Goal: Task Accomplishment & Management: Manage account settings

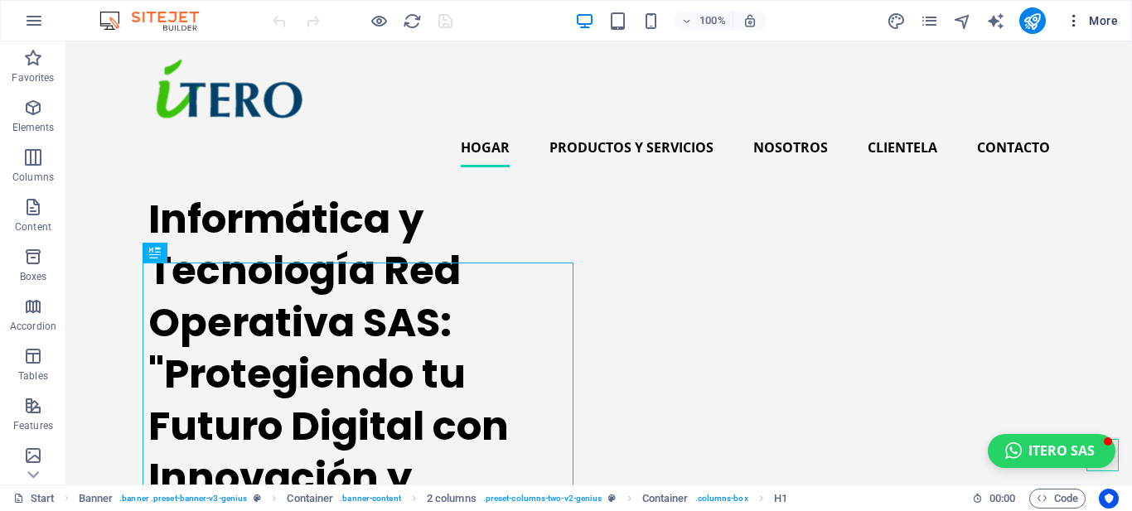
click at [1071, 17] on icon "button" at bounding box center [1074, 20] width 17 height 17
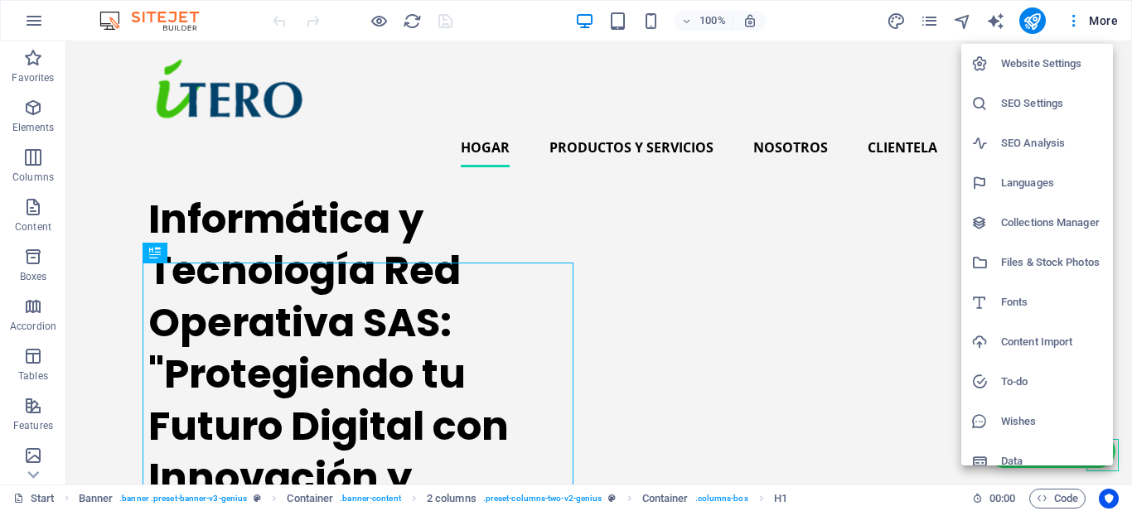
click at [1010, 181] on h6 "Languages" at bounding box center [1052, 183] width 102 height 20
select select "41"
select select "148"
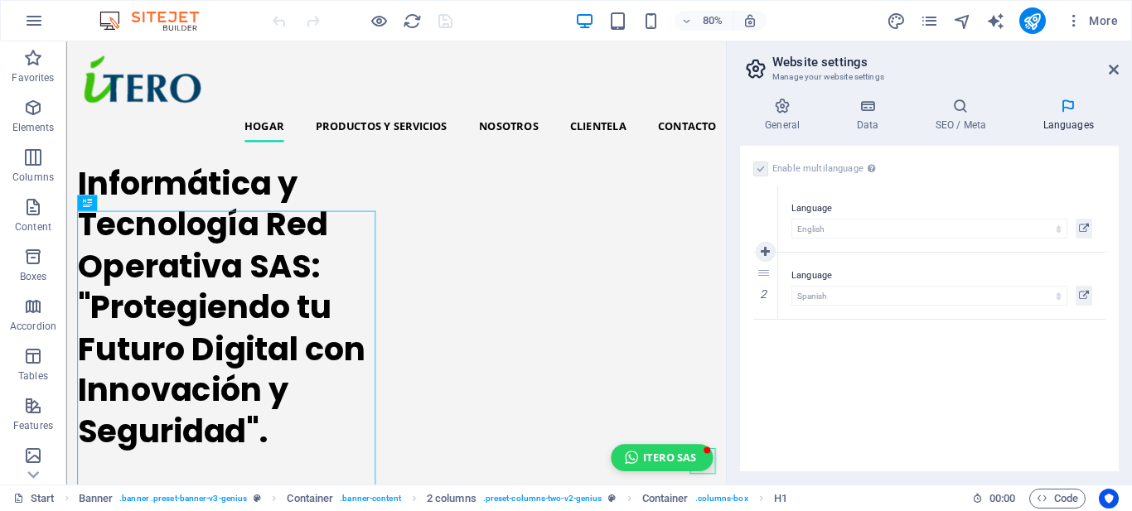
click at [811, 210] on label "Language" at bounding box center [941, 209] width 301 height 20
click at [810, 274] on label "Language" at bounding box center [941, 276] width 301 height 20
click at [1081, 222] on icon at bounding box center [1084, 229] width 10 height 20
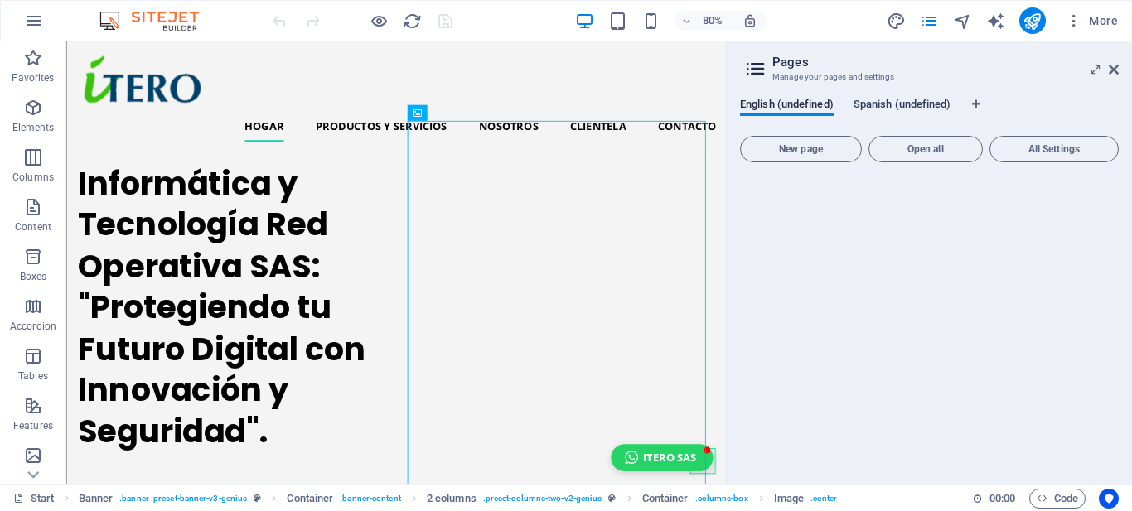
click at [892, 105] on span "Spanish (undefined)" at bounding box center [902, 105] width 98 height 23
click at [788, 108] on span "English (undefined)" at bounding box center [787, 105] width 94 height 23
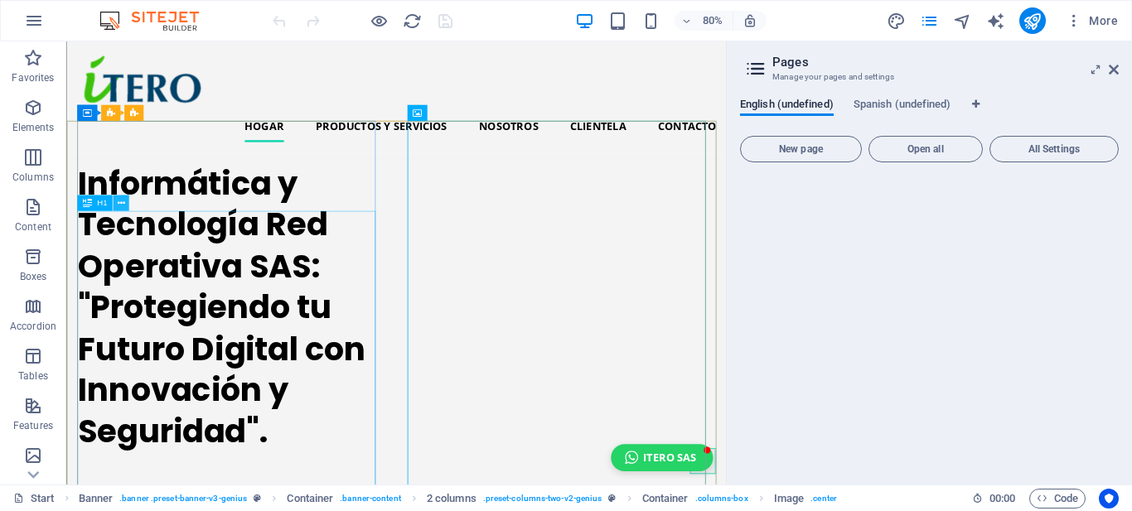
click at [122, 202] on icon at bounding box center [120, 203] width 7 height 14
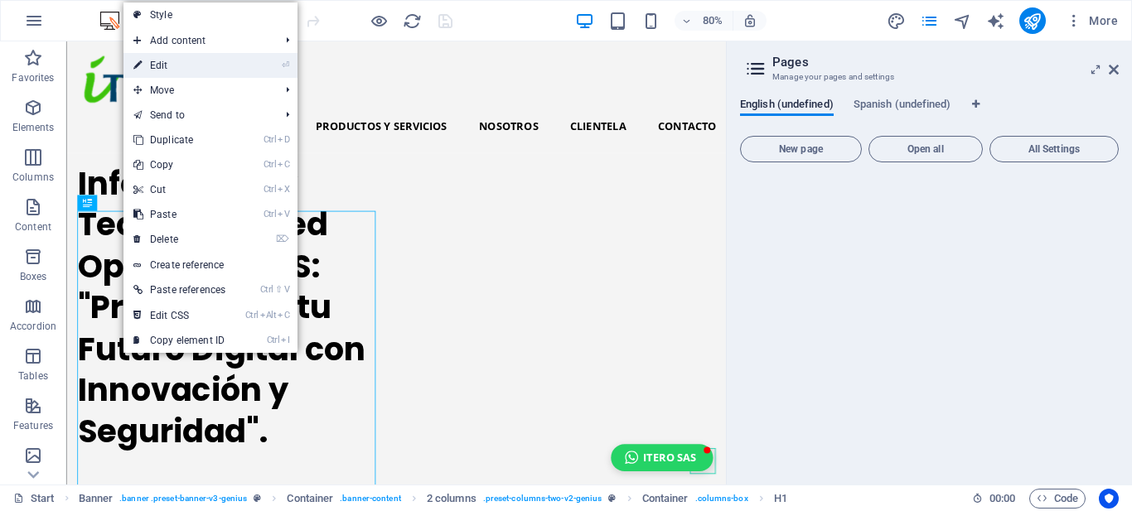
click at [178, 61] on link "⏎ Edit" at bounding box center [179, 65] width 112 height 25
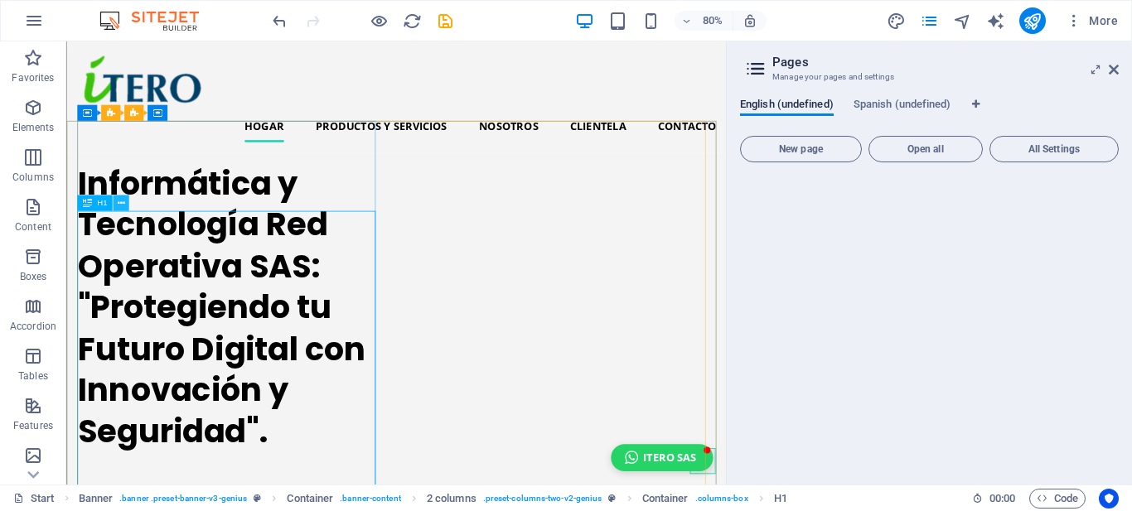
click at [120, 202] on icon at bounding box center [120, 203] width 7 height 14
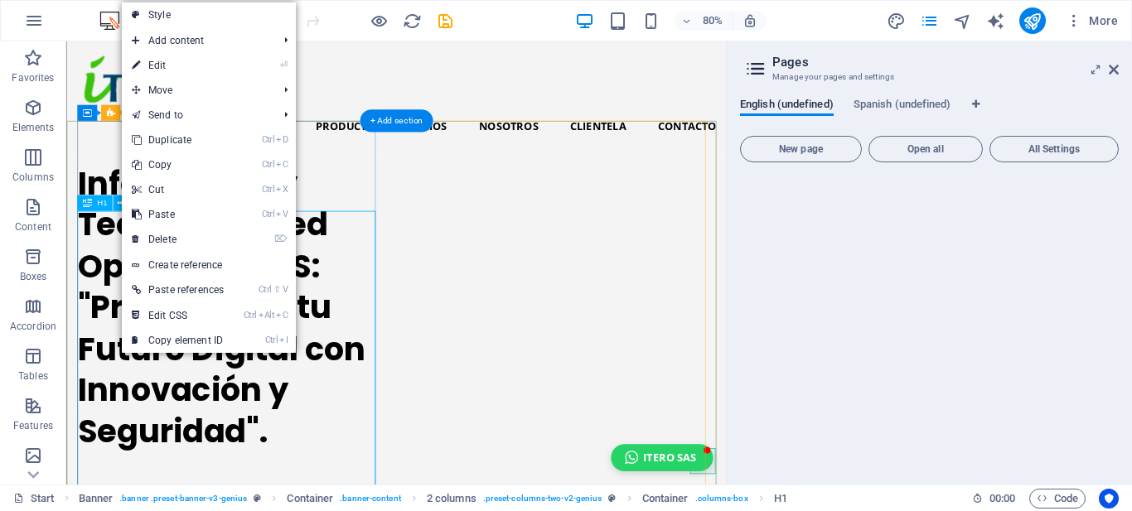
click at [410, 329] on div "Informática y Tecnología Red Operativa SAS: "Protegiendo tu Futuro Digital con …" at bounding box center [270, 375] width 380 height 362
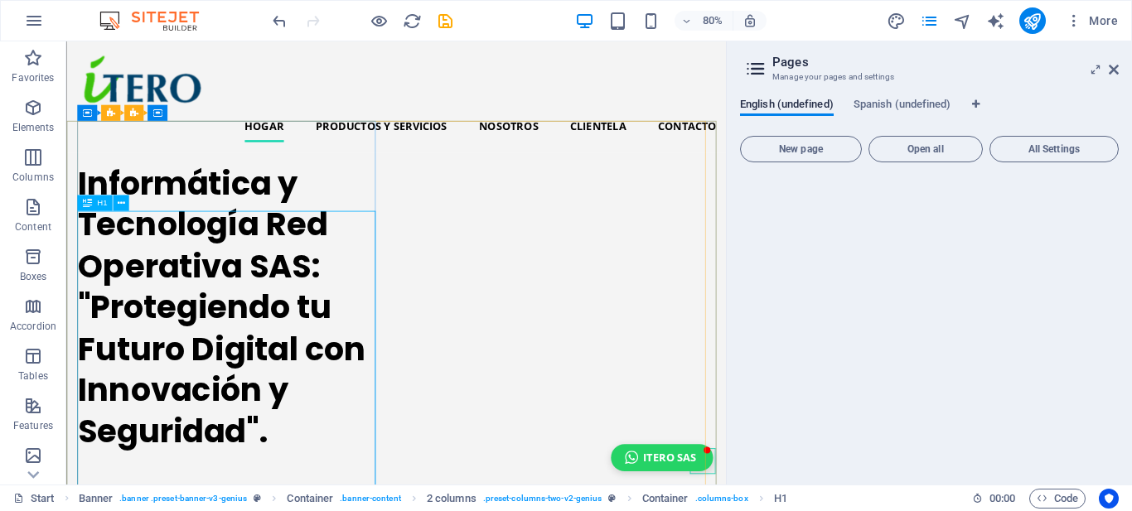
click at [89, 205] on icon at bounding box center [86, 204] width 9 height 16
click at [119, 199] on icon at bounding box center [120, 203] width 7 height 14
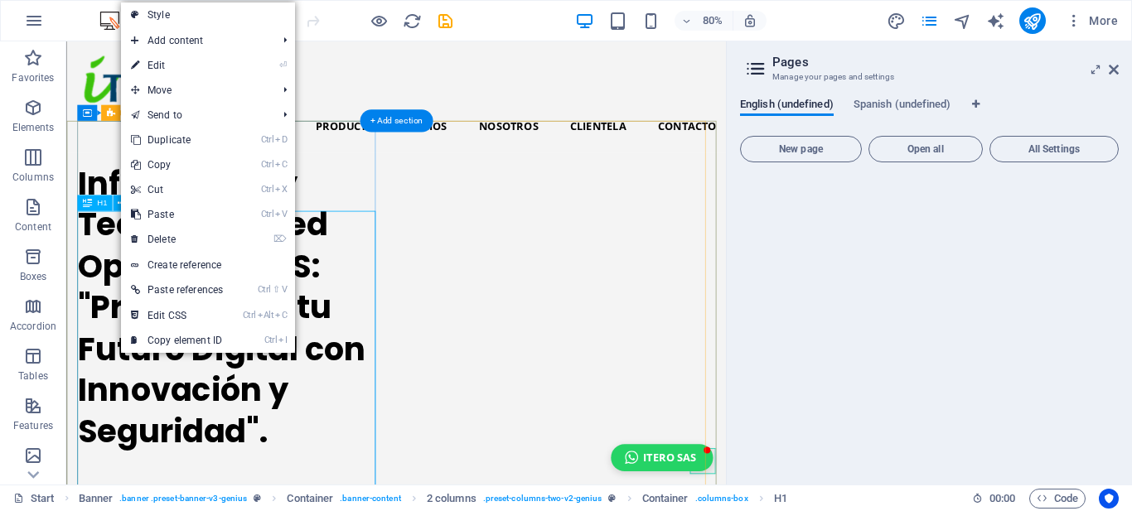
click at [83, 294] on div "Informática y Tecnología Red Operativa SAS: "Protegiendo tu Futuro Digital con …" at bounding box center [270, 375] width 380 height 362
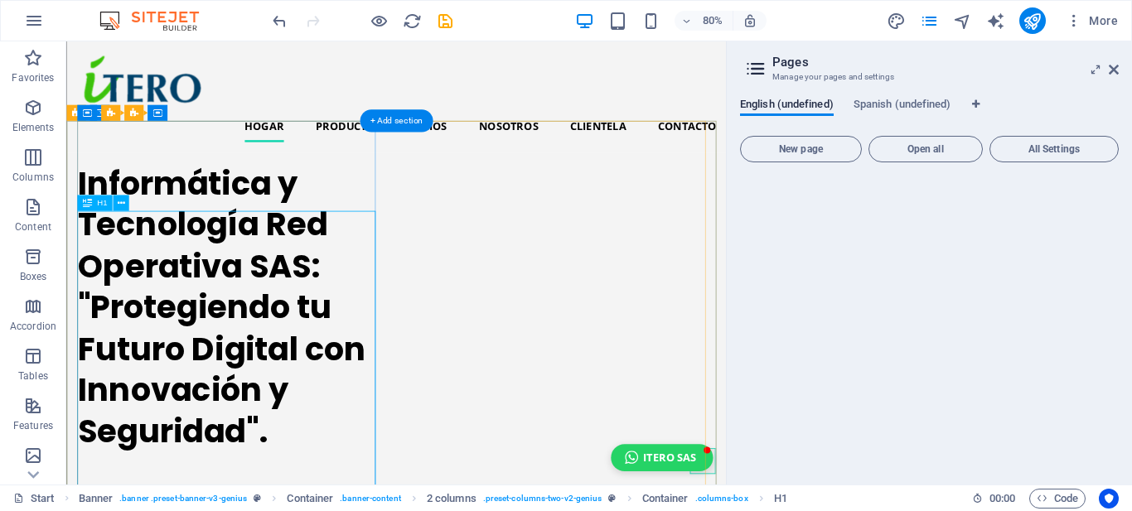
click at [88, 270] on div "Informática y Tecnología Red Operativa SAS: "Protegiendo tu Futuro Digital con …" at bounding box center [270, 375] width 380 height 362
drag, startPoint x: 87, startPoint y: 274, endPoint x: 168, endPoint y: 274, distance: 81.2
click at [171, 275] on div "Informática y Tecnología Red Operativa SAS: "Protegiendo tu Futuro Digital con …" at bounding box center [270, 375] width 380 height 362
click at [118, 202] on icon at bounding box center [120, 203] width 7 height 14
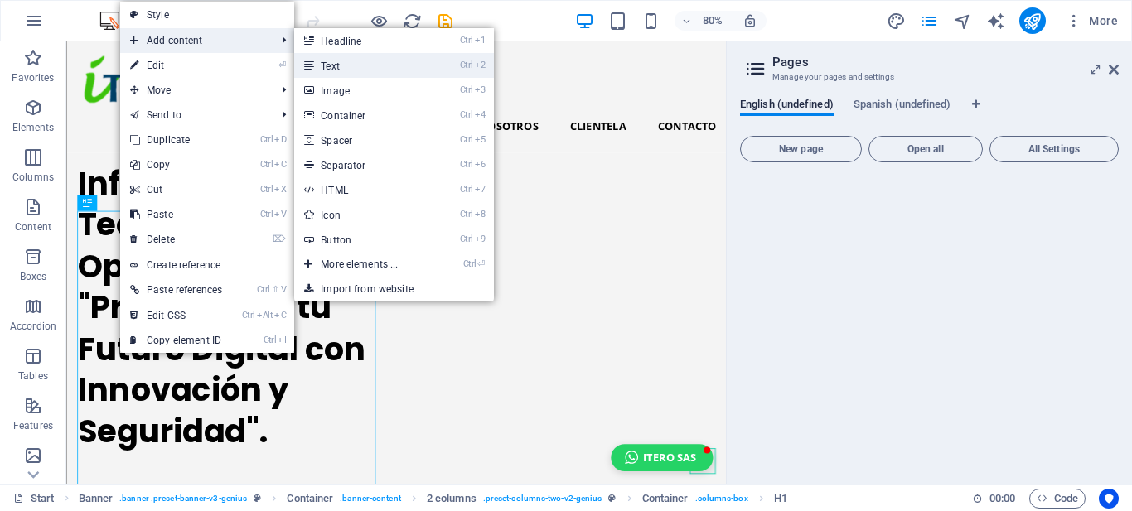
click at [339, 63] on link "Ctrl 2 Text" at bounding box center [362, 65] width 137 height 25
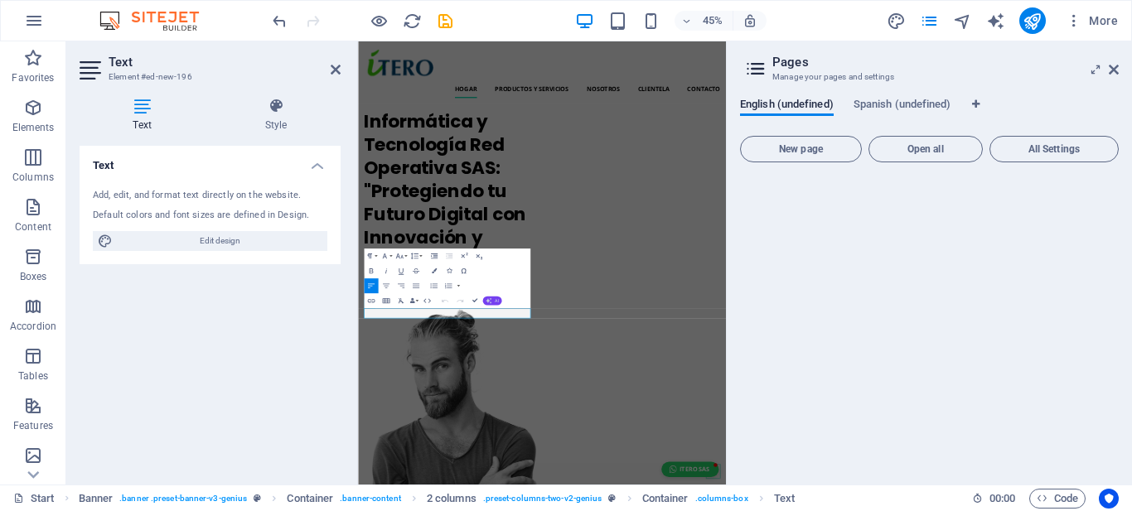
click at [491, 303] on icon "button" at bounding box center [489, 301] width 6 height 6
click at [447, 273] on link "Translate to English" at bounding box center [454, 277] width 73 height 12
click at [492, 299] on button "AI" at bounding box center [491, 301] width 19 height 9
click at [441, 273] on link "Translate to English" at bounding box center [454, 277] width 73 height 12
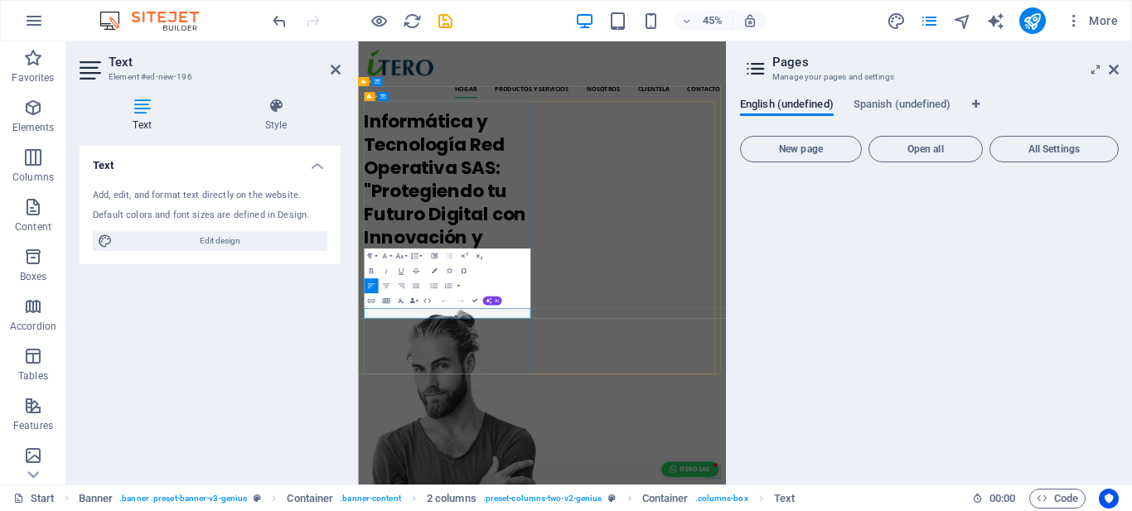
drag, startPoint x: 500, startPoint y: 645, endPoint x: 360, endPoint y: 661, distance: 141.0
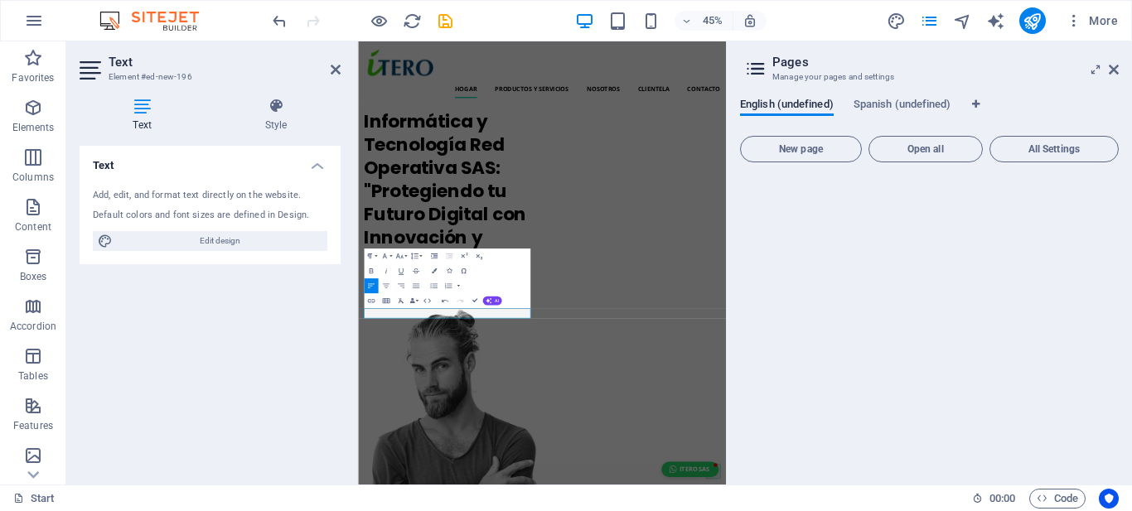
drag, startPoint x: 291, startPoint y: 343, endPoint x: 283, endPoint y: 370, distance: 28.3
click at [283, 370] on div "Text Add, edit, and format text directly on the website. Default colors and fon…" at bounding box center [210, 309] width 261 height 326
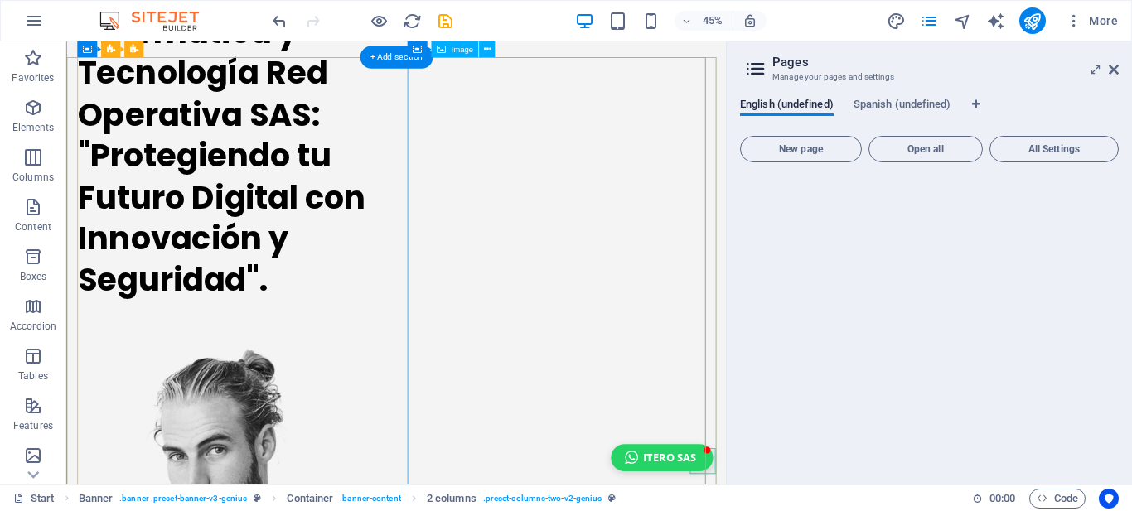
scroll to position [297, 0]
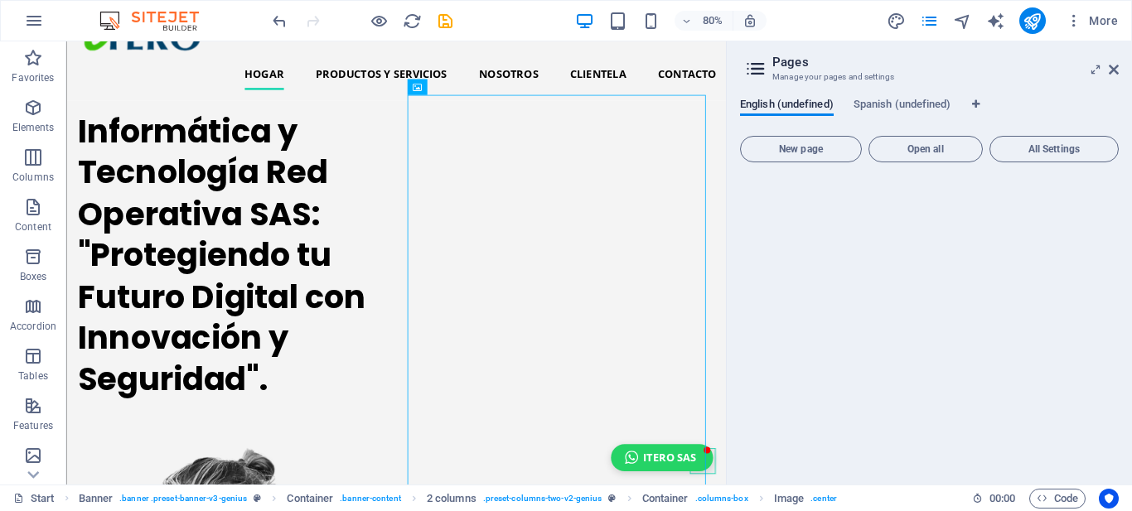
scroll to position [114, 0]
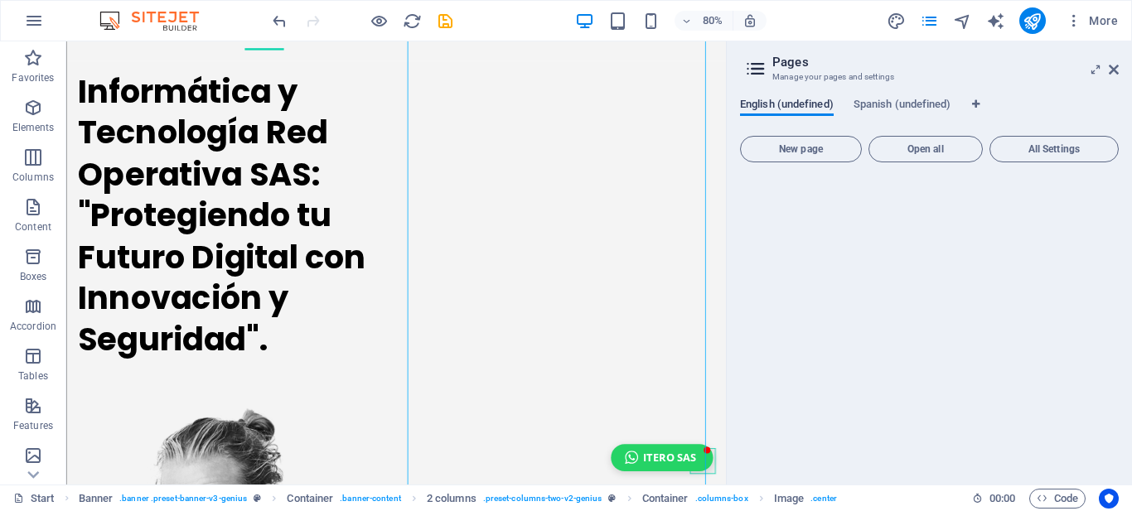
click at [807, 101] on span "English (undefined)" at bounding box center [787, 105] width 94 height 23
click at [793, 145] on span "New page" at bounding box center [800, 149] width 107 height 10
click at [800, 146] on span "New page" at bounding box center [800, 149] width 107 height 10
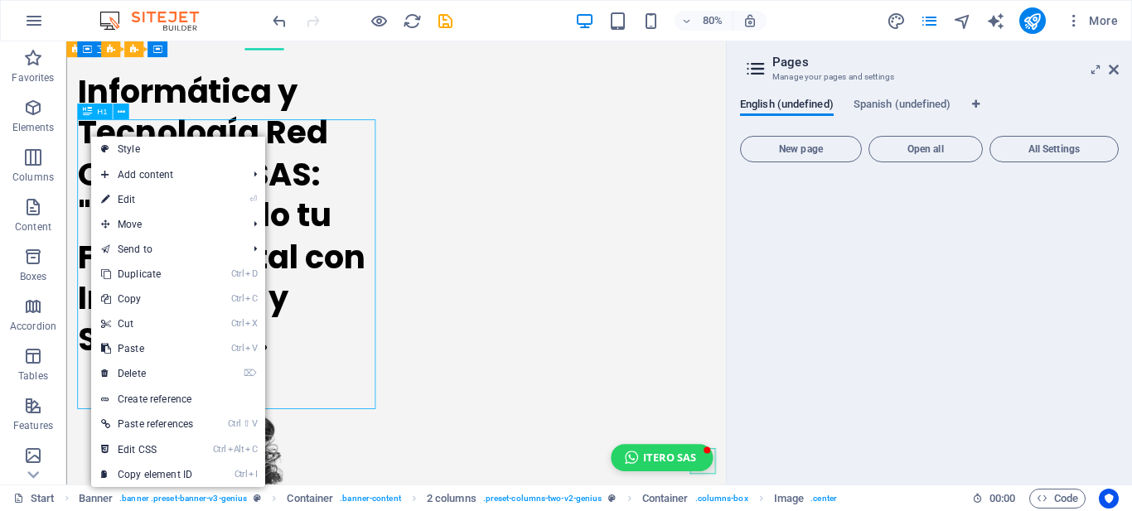
click at [95, 158] on div "Informática y Tecnología Red Operativa SAS: "Protegiendo tu Futuro Digital con …" at bounding box center [270, 261] width 380 height 362
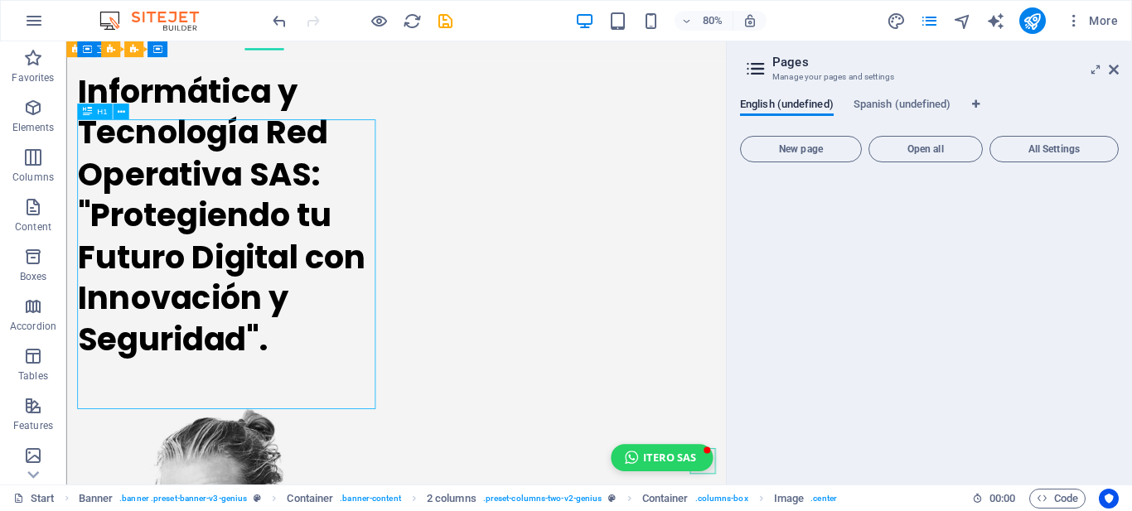
drag, startPoint x: 84, startPoint y: 158, endPoint x: 250, endPoint y: 204, distance: 172.7
click at [250, 204] on div "Informática y Tecnología Red Operativa SAS: "Protegiendo tu Futuro Digital con …" at bounding box center [270, 261] width 380 height 362
click at [123, 112] on icon at bounding box center [120, 112] width 7 height 14
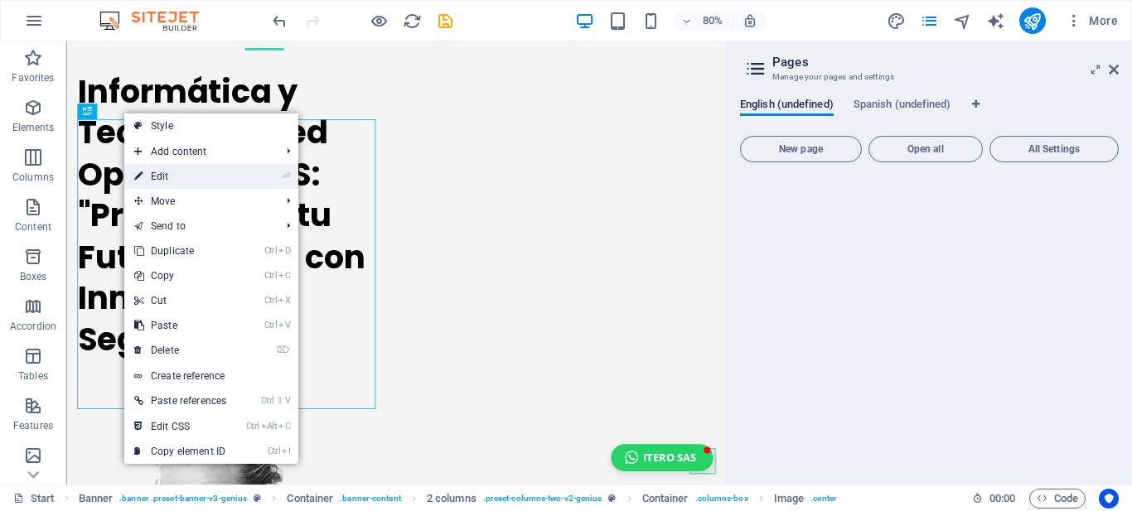
click at [155, 173] on link "⏎ Edit" at bounding box center [180, 176] width 112 height 25
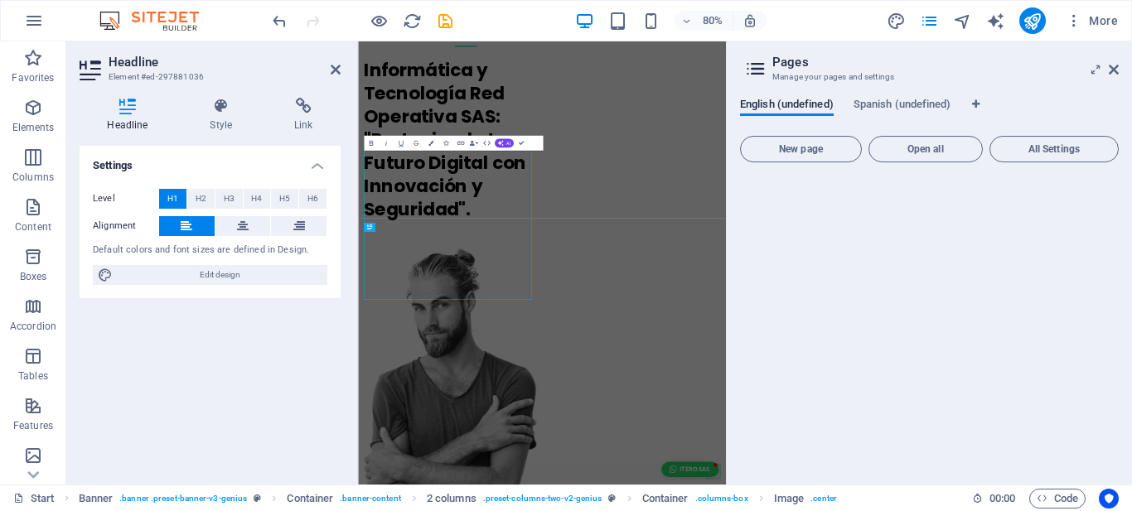
scroll to position [0, 0]
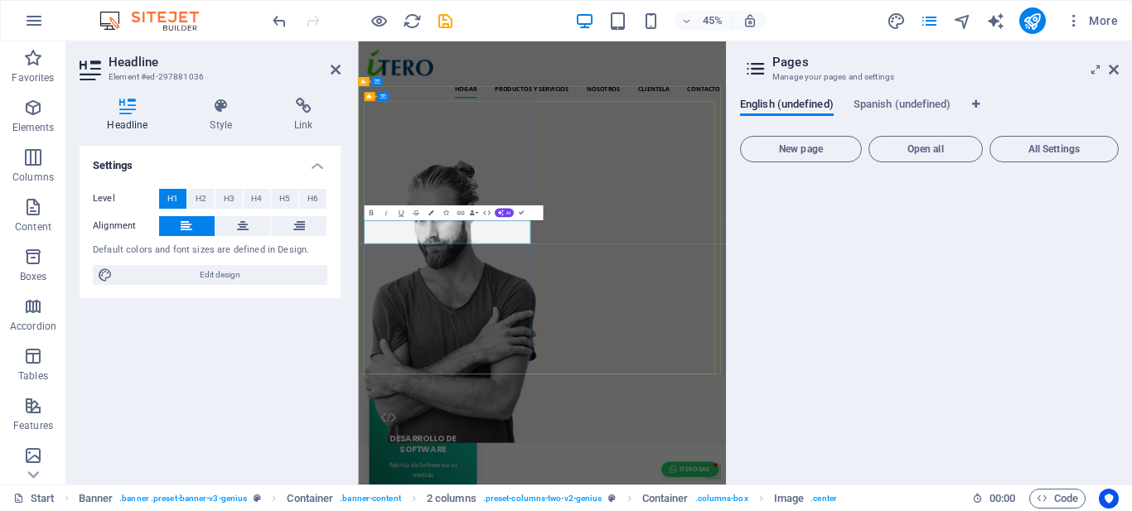
click at [396, 245] on h1 "​" at bounding box center [559, 219] width 376 height 51
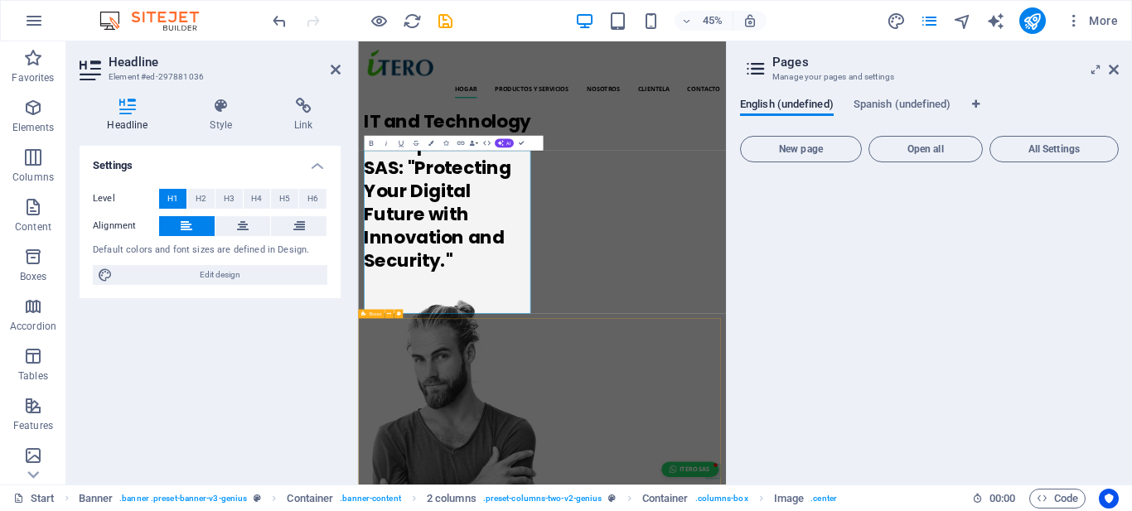
scroll to position [612, 4]
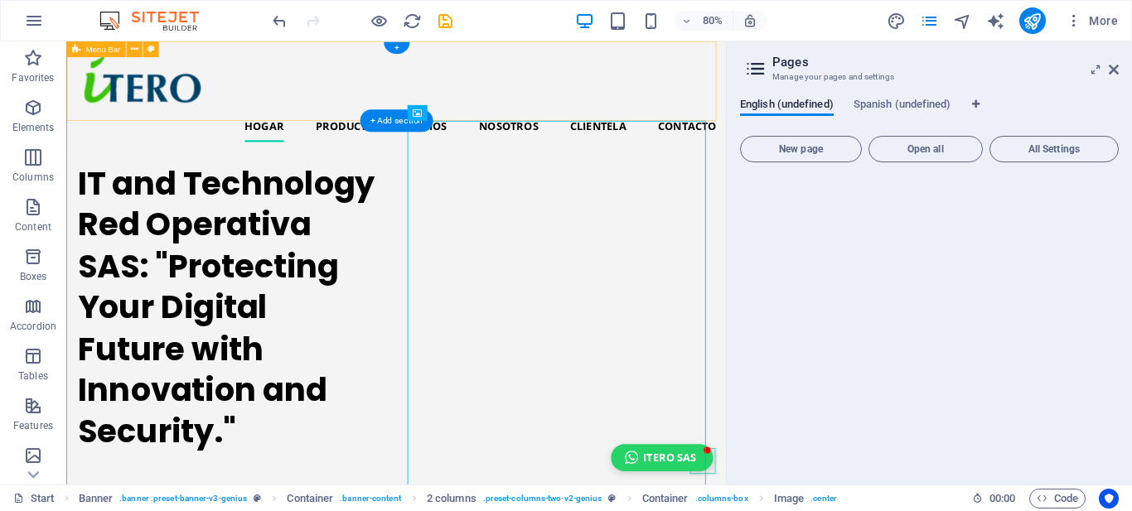
click at [399, 125] on div "hogar PRODUCTOS Y SERVICIOS NOSOTROS Clientela Contacto" at bounding box center [478, 110] width 824 height 139
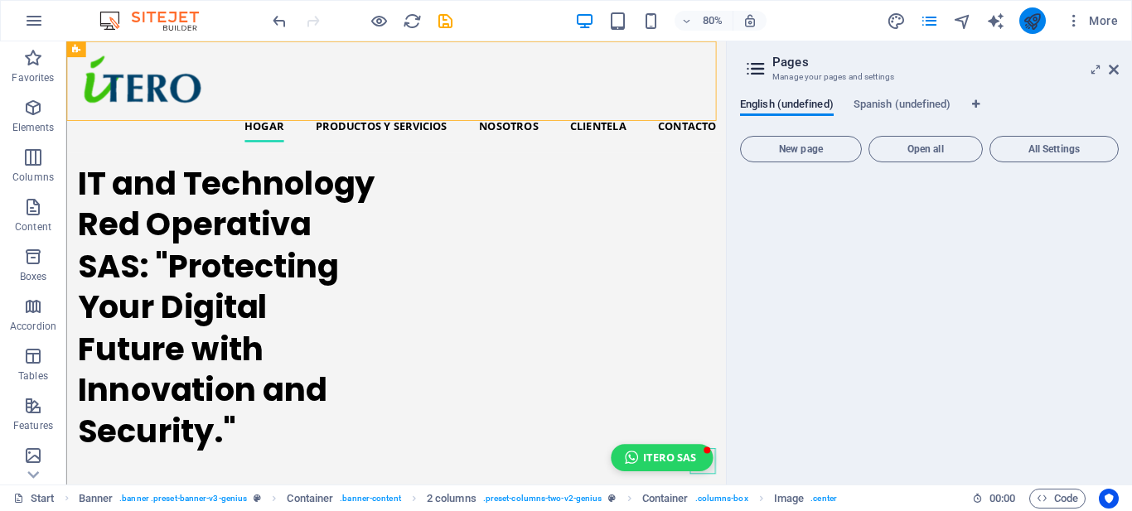
click at [1029, 27] on icon "publish" at bounding box center [1032, 21] width 19 height 19
click at [1027, 17] on icon "publish" at bounding box center [1032, 21] width 19 height 19
click at [1034, 25] on icon "publish" at bounding box center [1032, 21] width 19 height 19
click at [792, 146] on span "New page" at bounding box center [800, 149] width 107 height 10
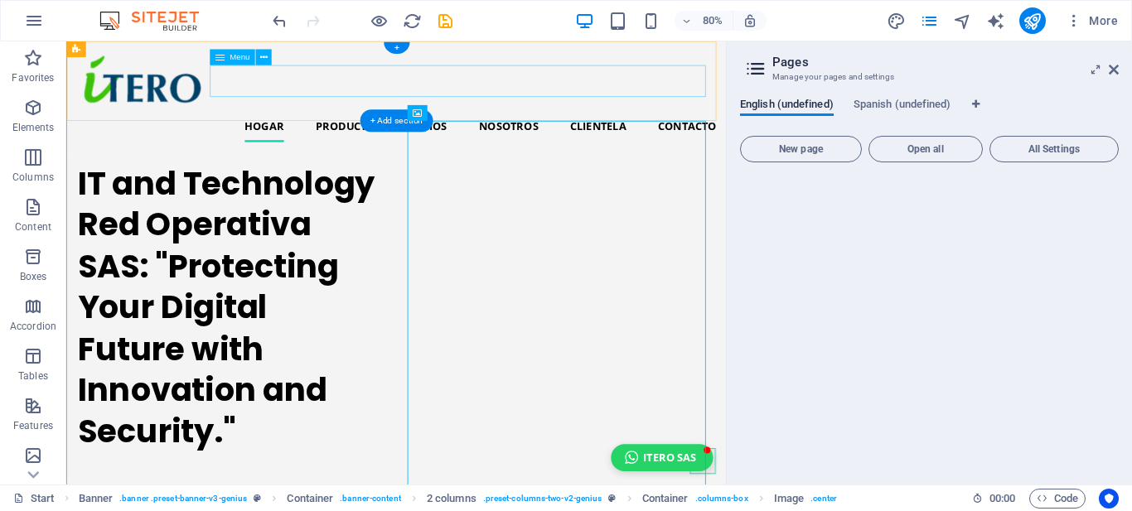
click at [414, 128] on nav "hogar PRODUCTOS Y SERVICIOS NOSOTROS Clientela Contacto" at bounding box center [479, 148] width 798 height 40
click at [427, 128] on nav "hogar PRODUCTOS Y SERVICIOS NOSOTROS Clientela Contacto" at bounding box center [479, 148] width 798 height 40
click at [425, 128] on nav "hogar PRODUCTOS Y SERVICIOS NOSOTROS Clientela Contacto" at bounding box center [479, 148] width 798 height 40
click at [424, 128] on nav "hogar PRODUCTOS Y SERVICIOS NOSOTROS Clientela Contacto" at bounding box center [479, 148] width 798 height 40
select select
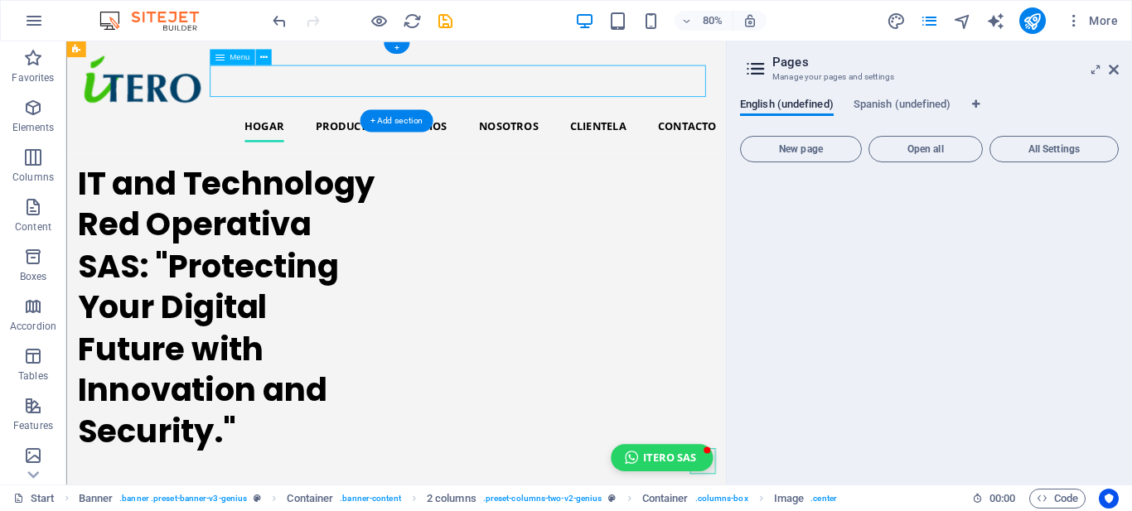
select select
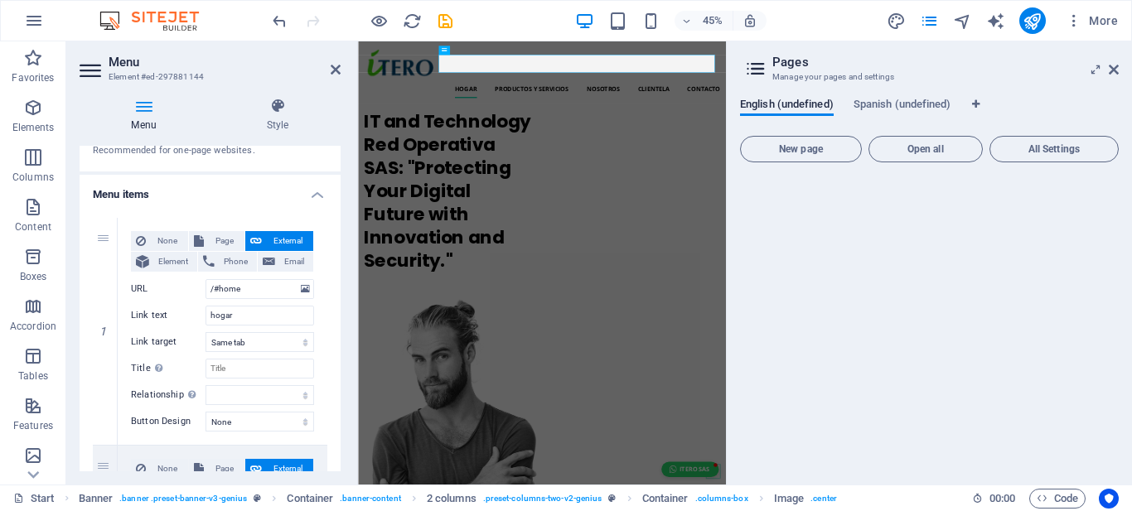
scroll to position [89, 0]
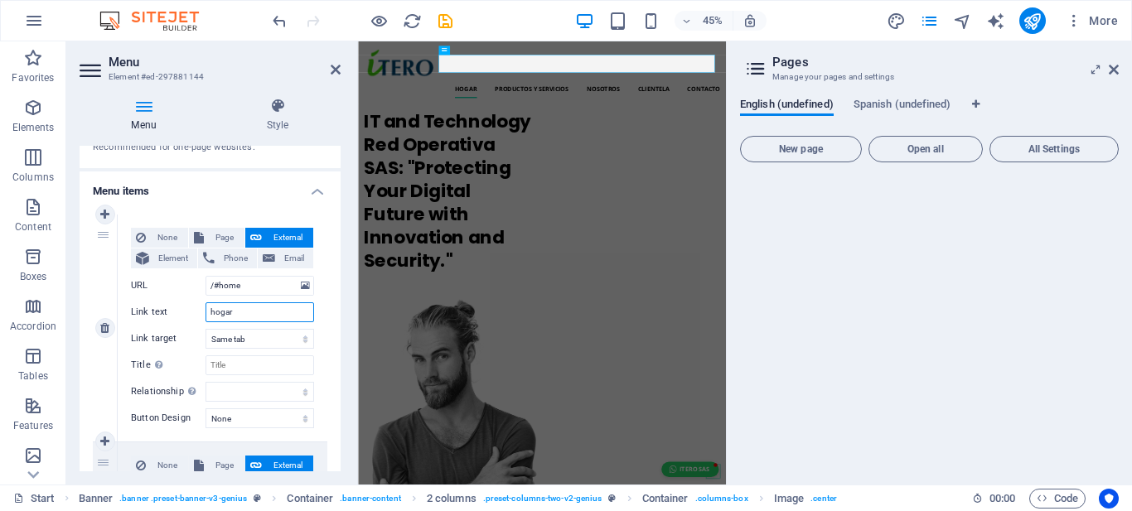
click at [239, 309] on input "hogar" at bounding box center [259, 312] width 109 height 20
drag, startPoint x: 239, startPoint y: 310, endPoint x: 206, endPoint y: 313, distance: 33.3
click at [206, 313] on input "hogar" at bounding box center [259, 312] width 109 height 20
type input "/"
select select
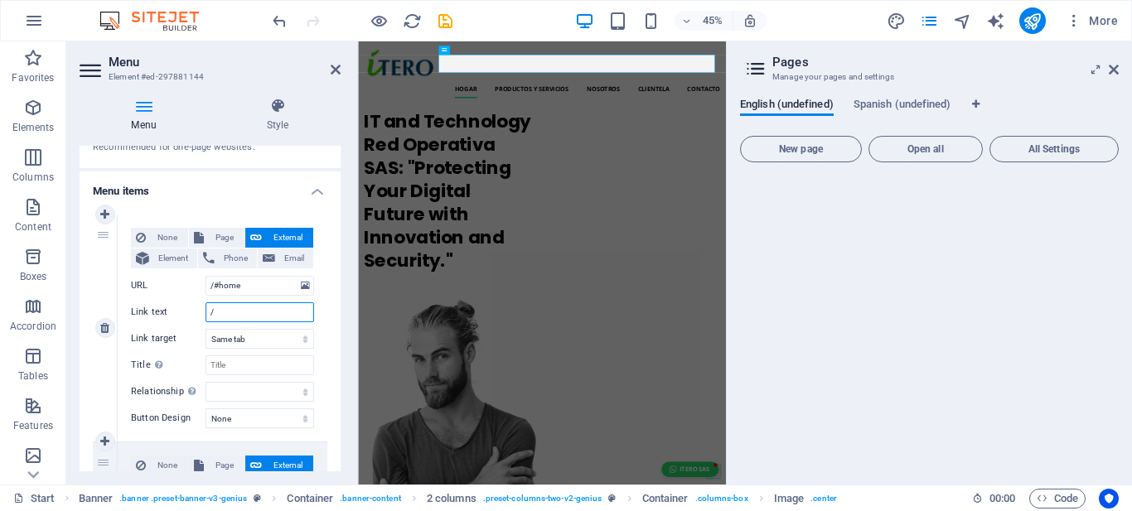
select select
type input "/3"
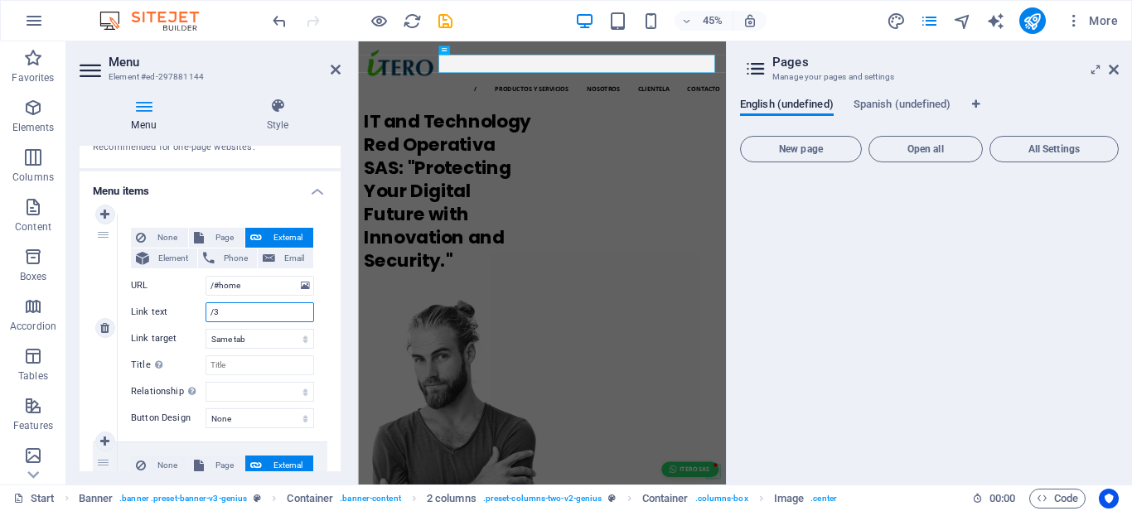
select select
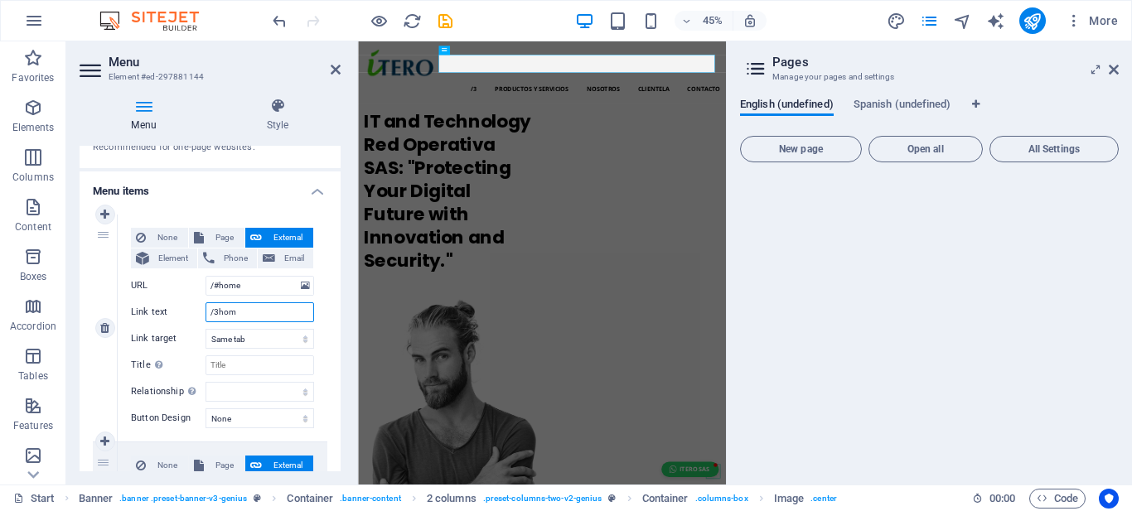
type input "/3home"
select select
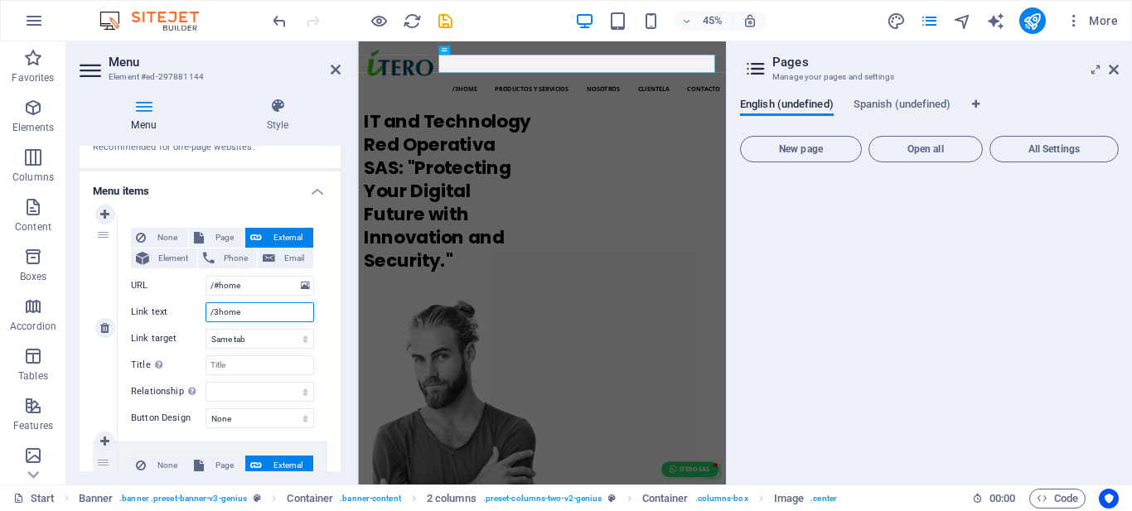
select select
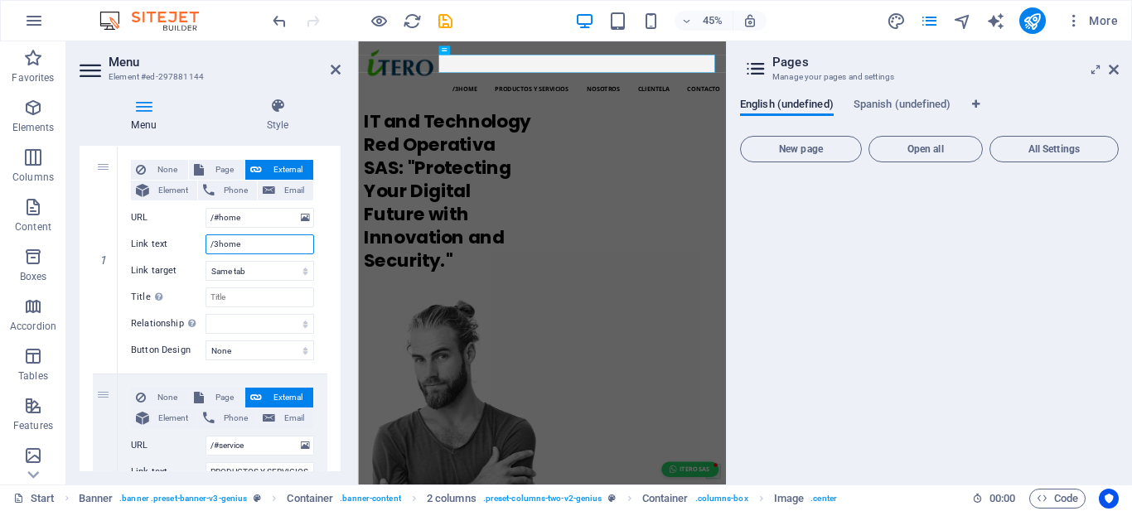
scroll to position [157, 0]
click at [219, 241] on input "/3home" at bounding box center [259, 244] width 109 height 20
type input "/home"
select select
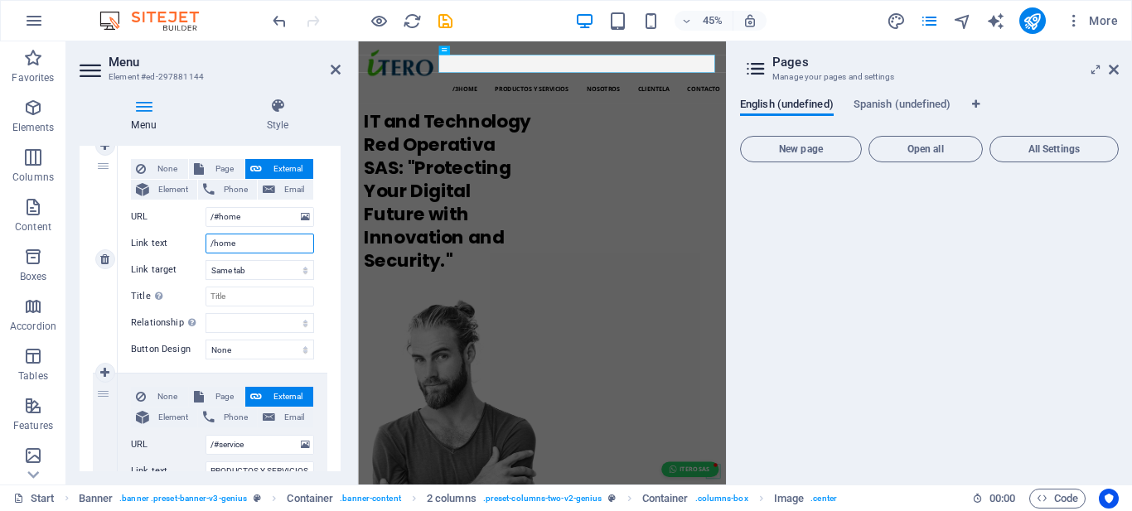
select select
type input "/*home"
select select
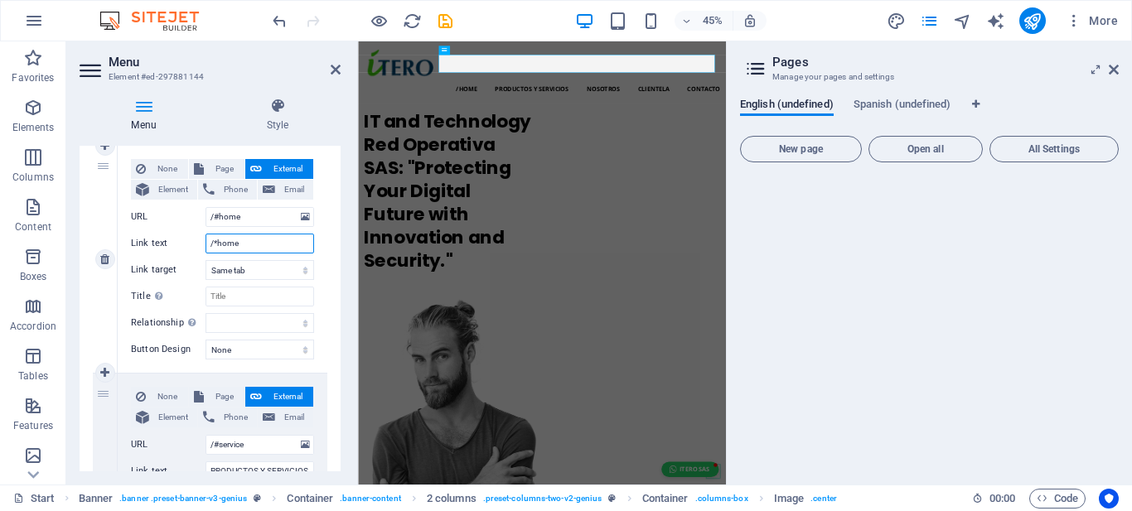
select select
click at [265, 264] on select "New tab Same tab Overlay" at bounding box center [259, 270] width 109 height 20
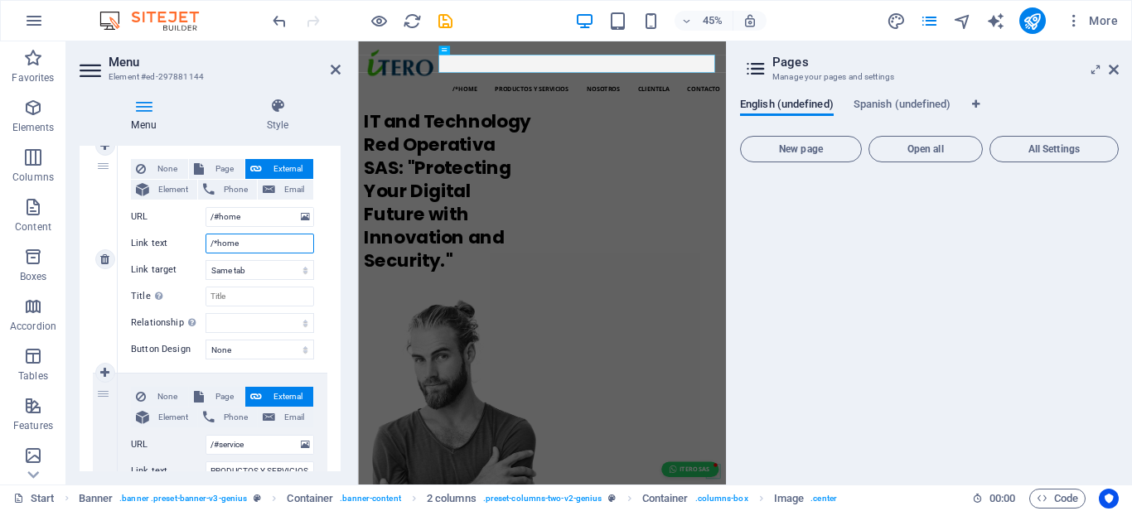
click at [259, 245] on input "/*home" at bounding box center [259, 244] width 109 height 20
type input "/"
select select
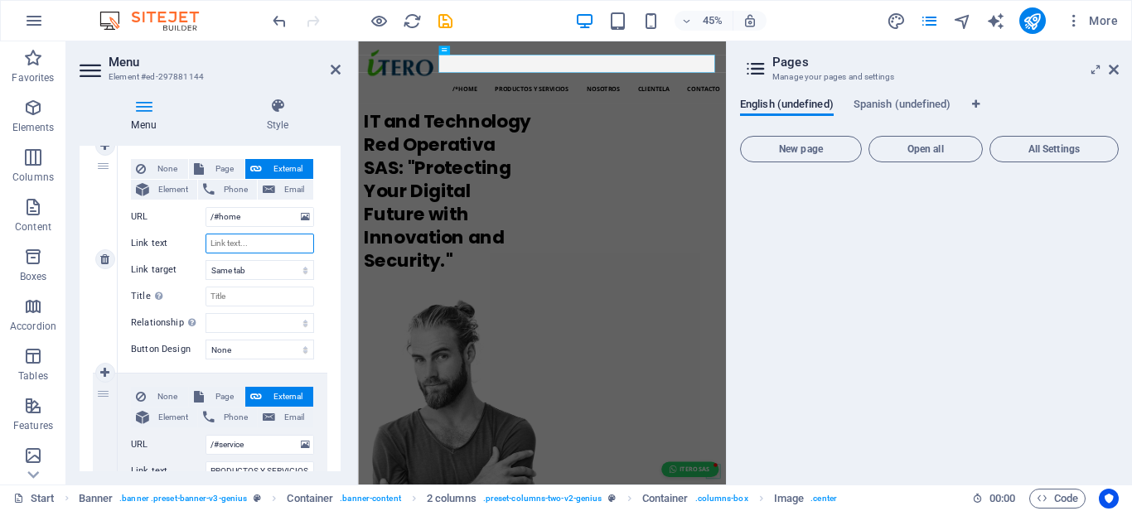
select select
type input "home"
select select
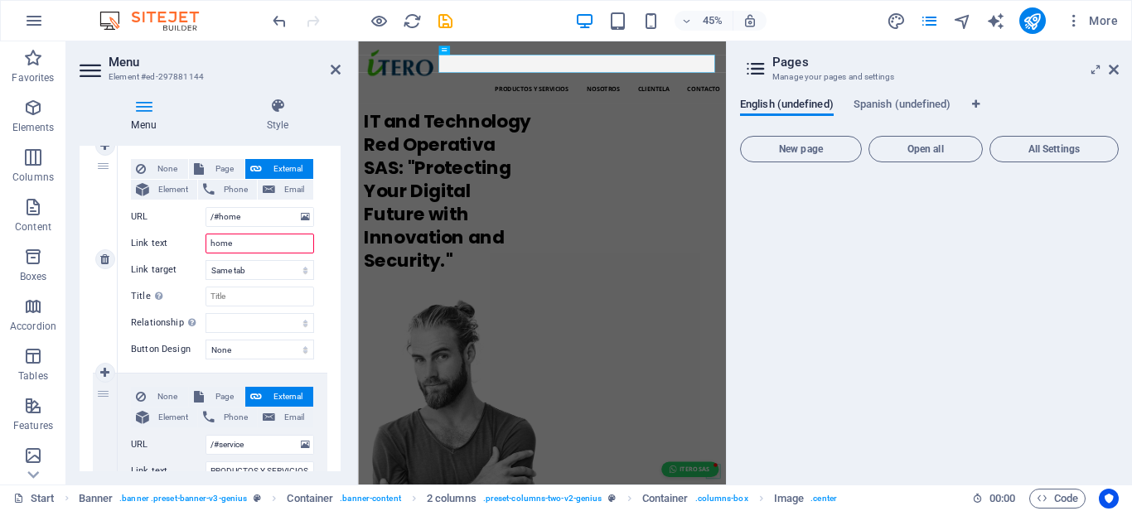
select select
type input "home"
click at [313, 284] on div "None Page External Element Phone Email Page Start Subpage Legal Notice Privacy …" at bounding box center [223, 259] width 210 height 227
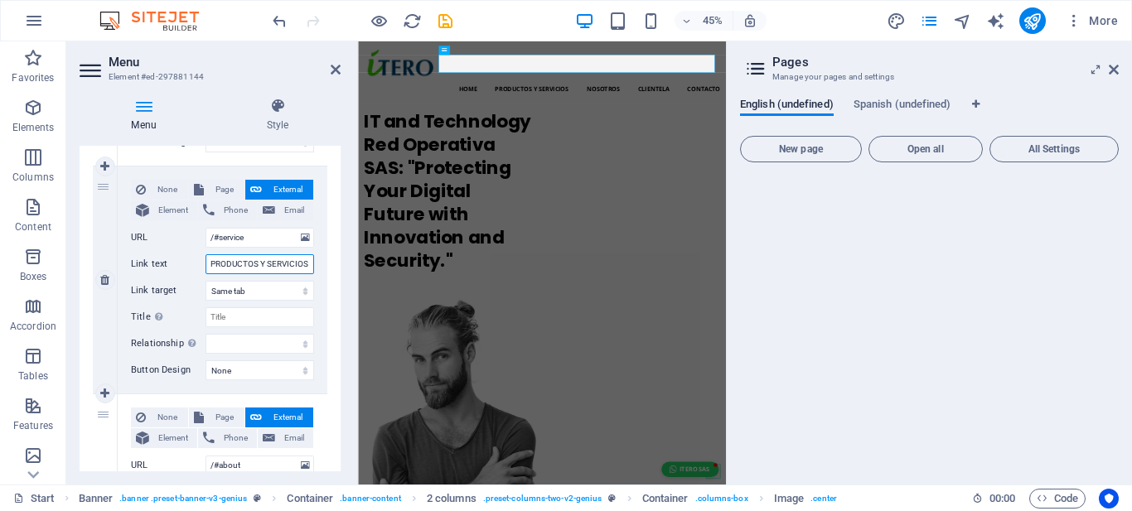
scroll to position [0, 2]
drag, startPoint x: 210, startPoint y: 265, endPoint x: 329, endPoint y: 259, distance: 118.7
click at [329, 259] on div "1 None Page External Element Phone Email Page Start Subpage Legal Notice Privac…" at bounding box center [210, 507] width 261 height 1165
paste input "S AND SERVICE"
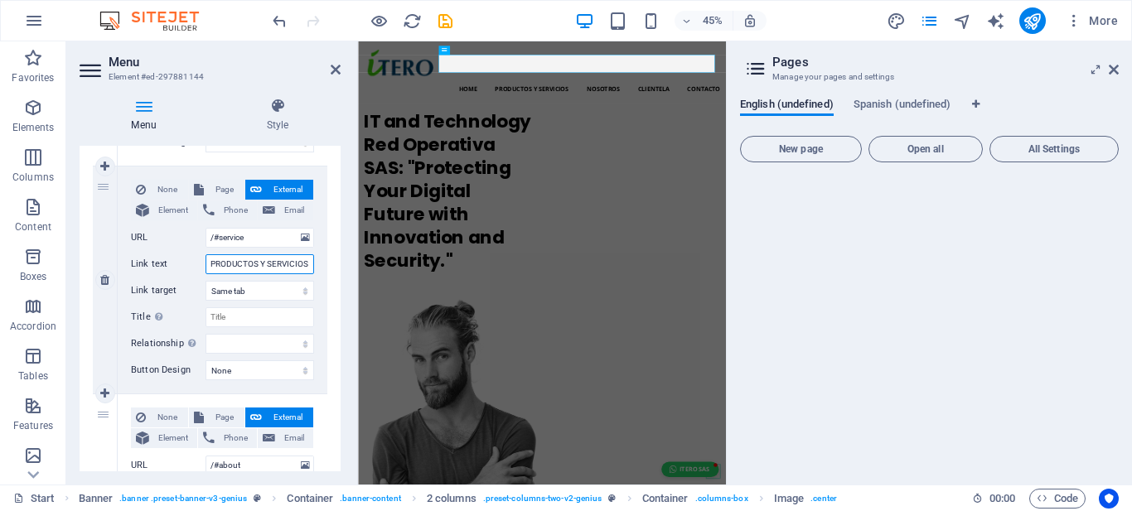
type input "PRODUCTS AND SERVICES"
select select
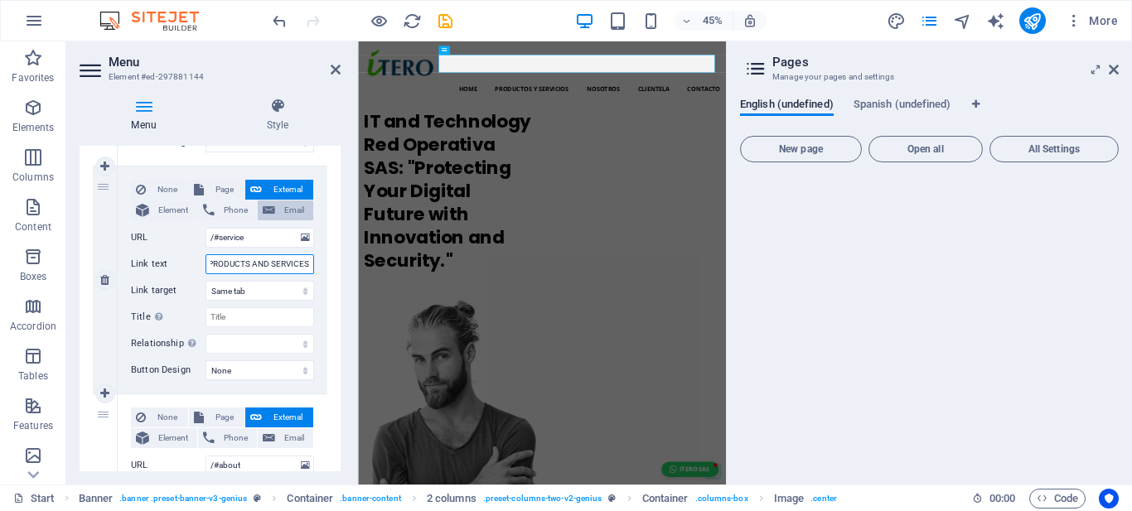
select select
type input "PRODUCTS AND SERVICES"
drag, startPoint x: 336, startPoint y: 248, endPoint x: 341, endPoint y: 292, distance: 44.2
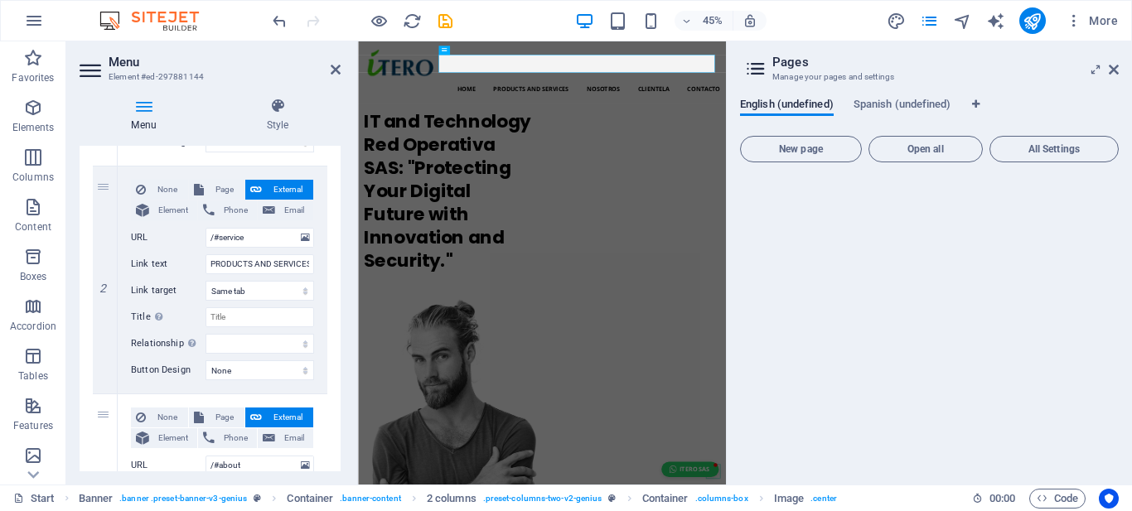
click at [341, 292] on div "Menu Style Menu Auto Custom Create custom menu items for this menu. Recommended…" at bounding box center [210, 285] width 288 height 400
drag, startPoint x: 336, startPoint y: 263, endPoint x: 337, endPoint y: 317, distance: 53.0
click at [337, 317] on div "Menu Auto Custom Create custom menu items for this menu. Recommended for one-pa…" at bounding box center [210, 309] width 261 height 326
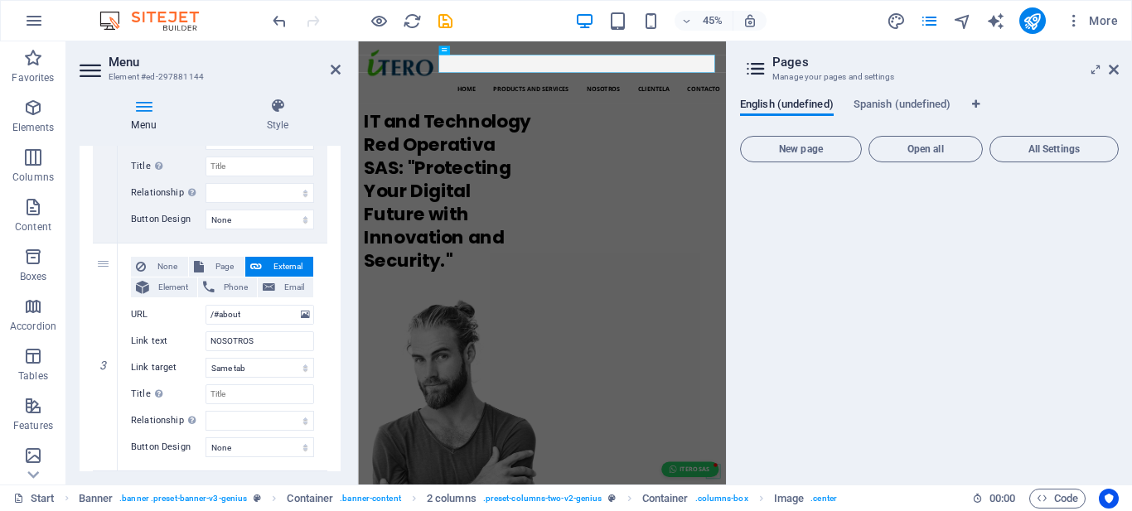
scroll to position [519, 0]
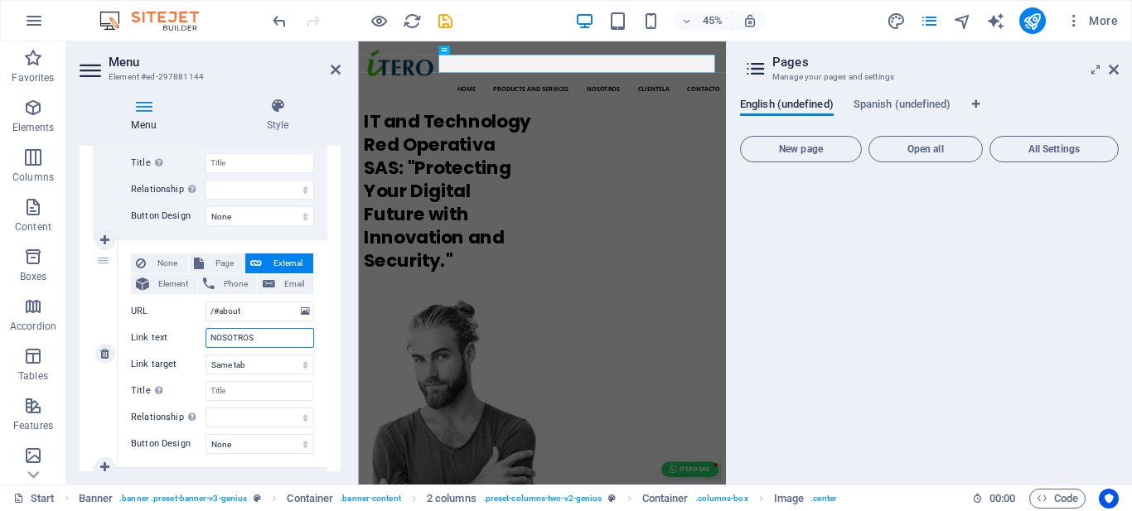
drag, startPoint x: 259, startPoint y: 339, endPoint x: 202, endPoint y: 341, distance: 57.2
click at [202, 341] on div "Link text NOSOTROS" at bounding box center [222, 338] width 183 height 20
paste input "about us"
type input "about us"
select select
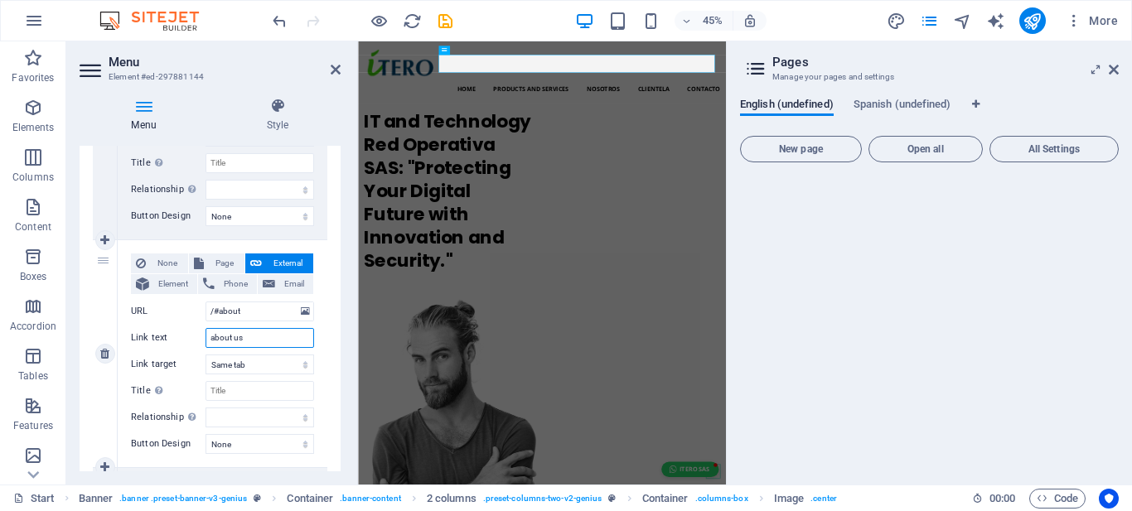
select select
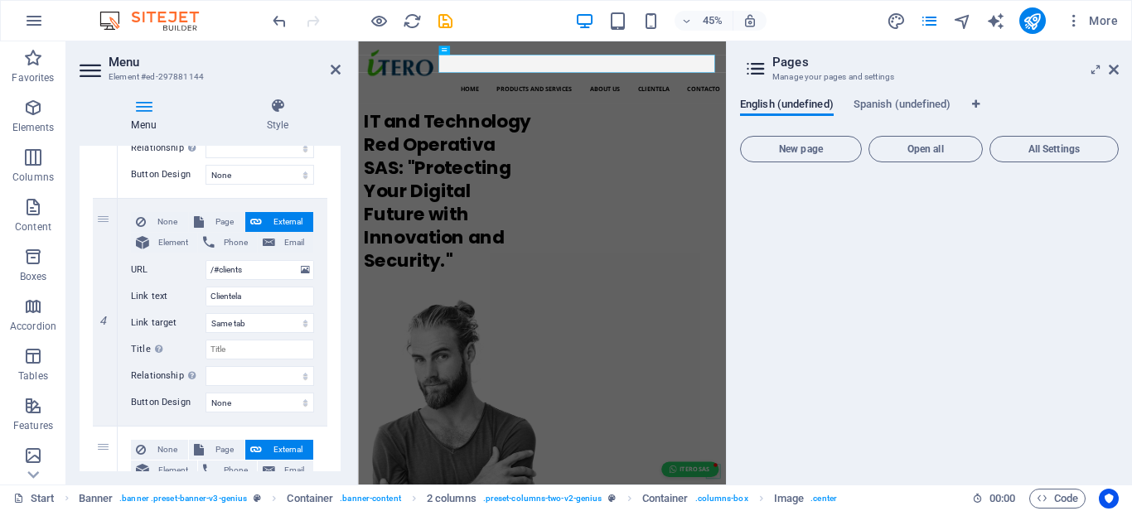
scroll to position [791, 0]
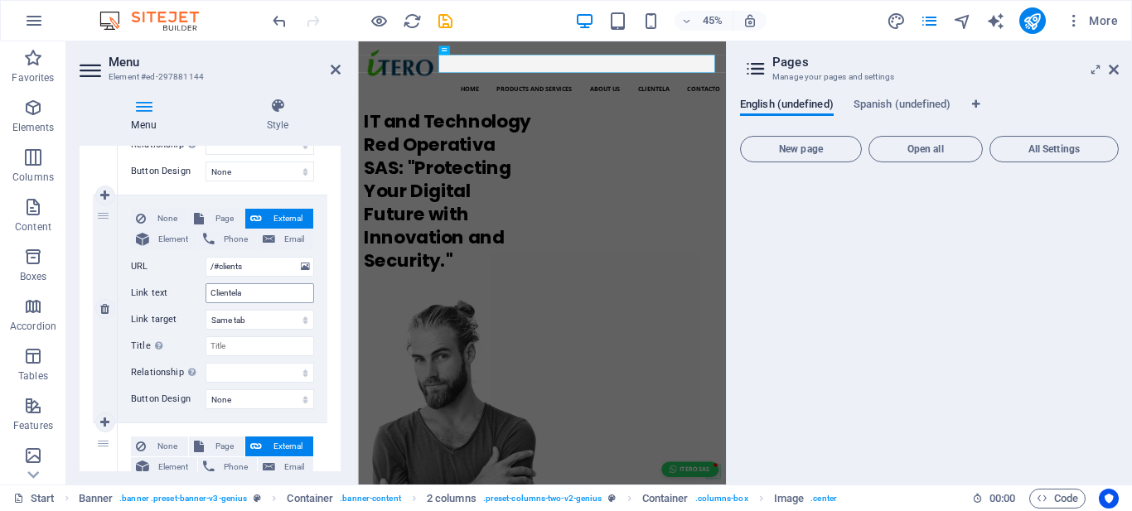
type input "about us"
click at [257, 296] on input "Clientela" at bounding box center [259, 293] width 109 height 20
type input "Client"
select select
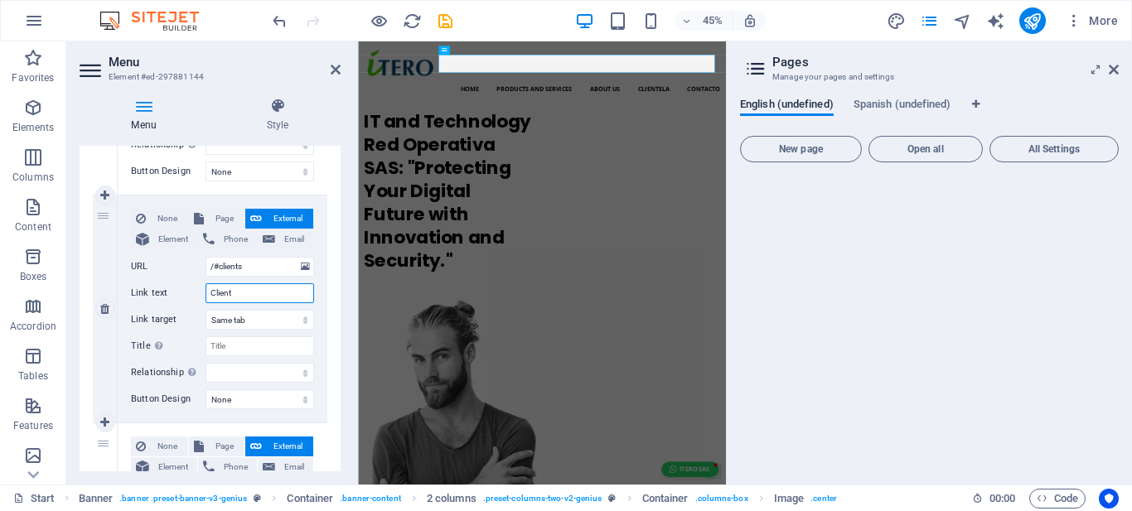
select select
type input "Clients"
select select
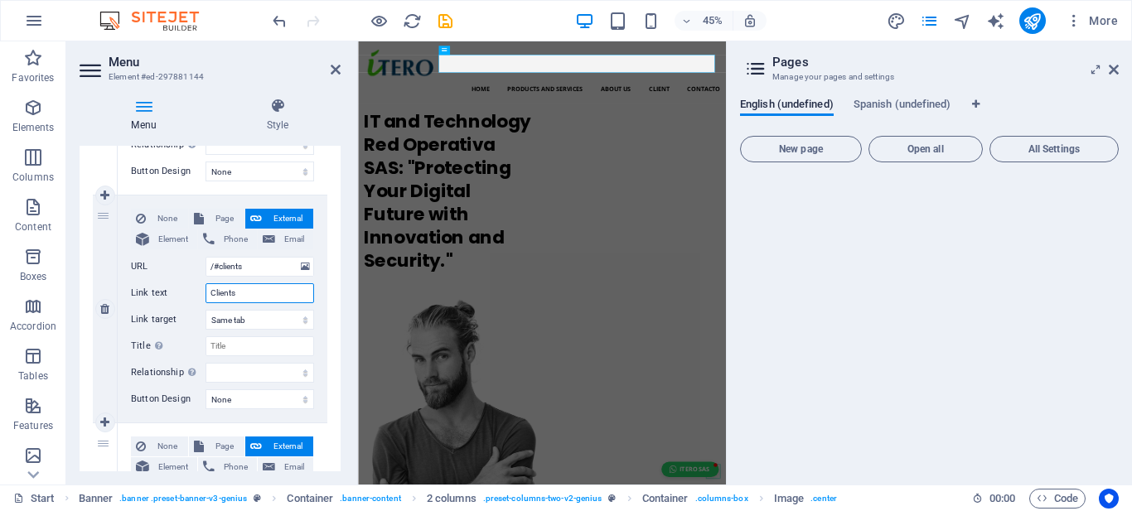
select select
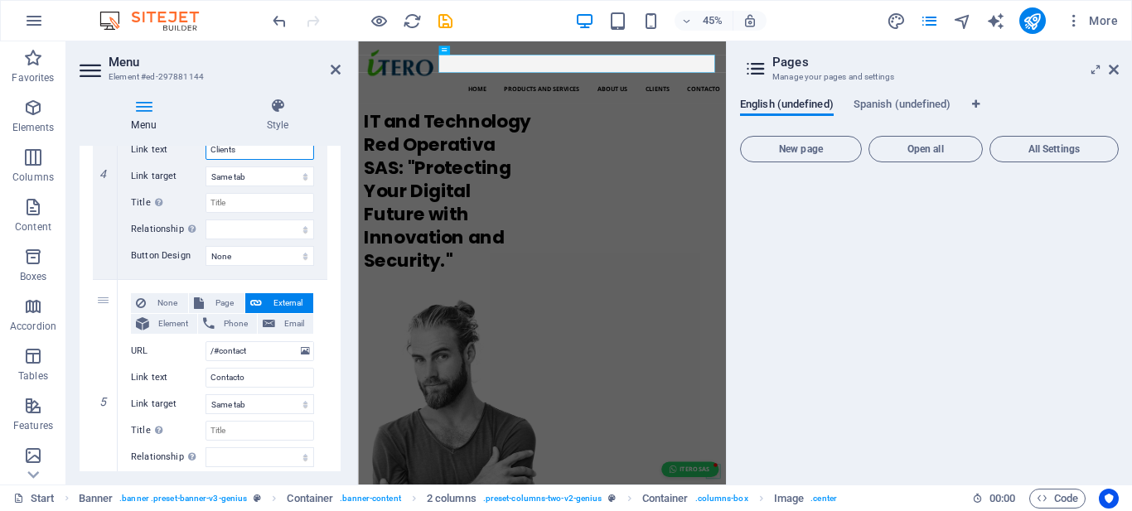
scroll to position [969, 0]
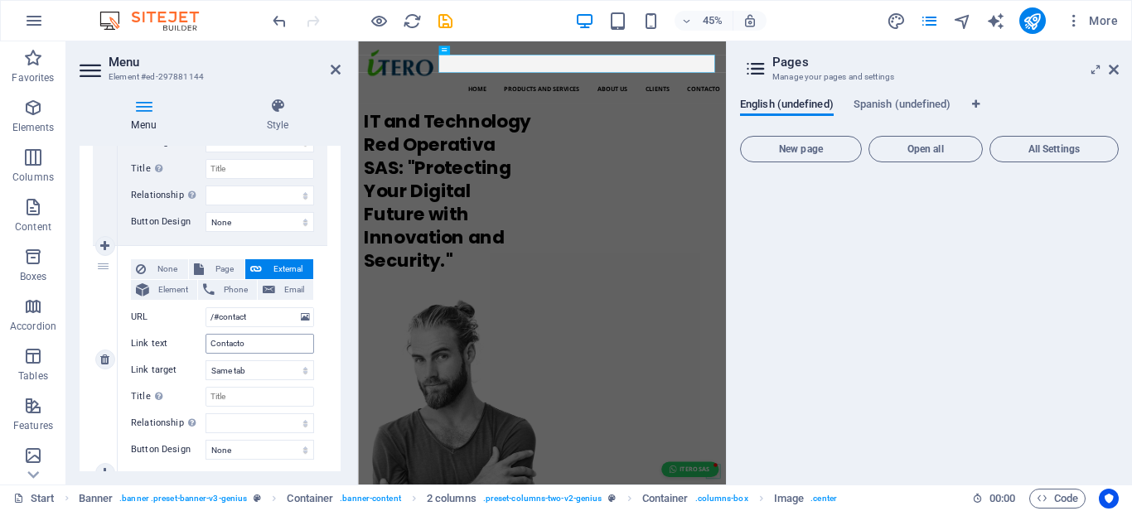
type input "Clients"
click at [244, 343] on input "Contacto" at bounding box center [259, 344] width 109 height 20
type input "Contact"
select select
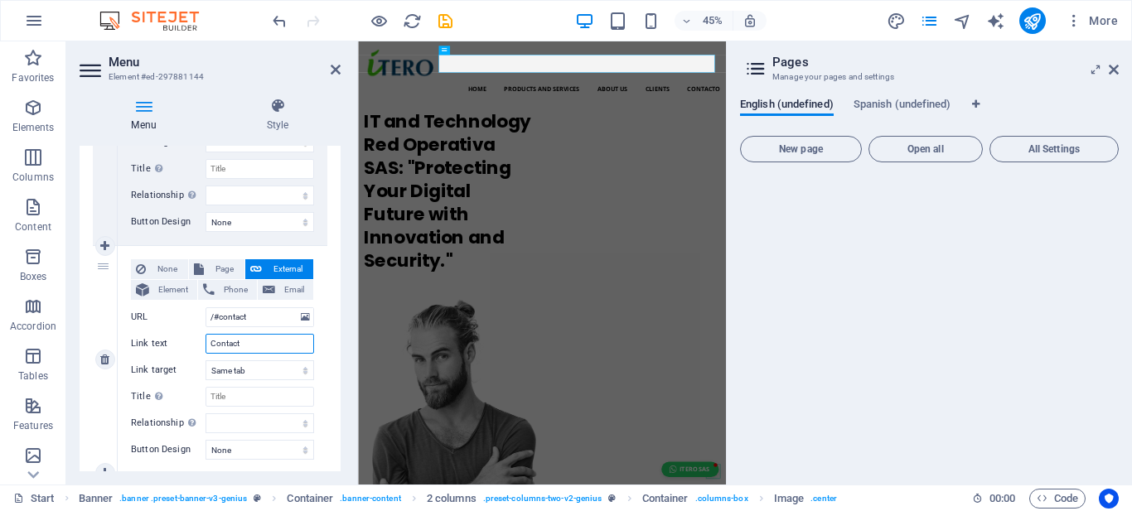
select select
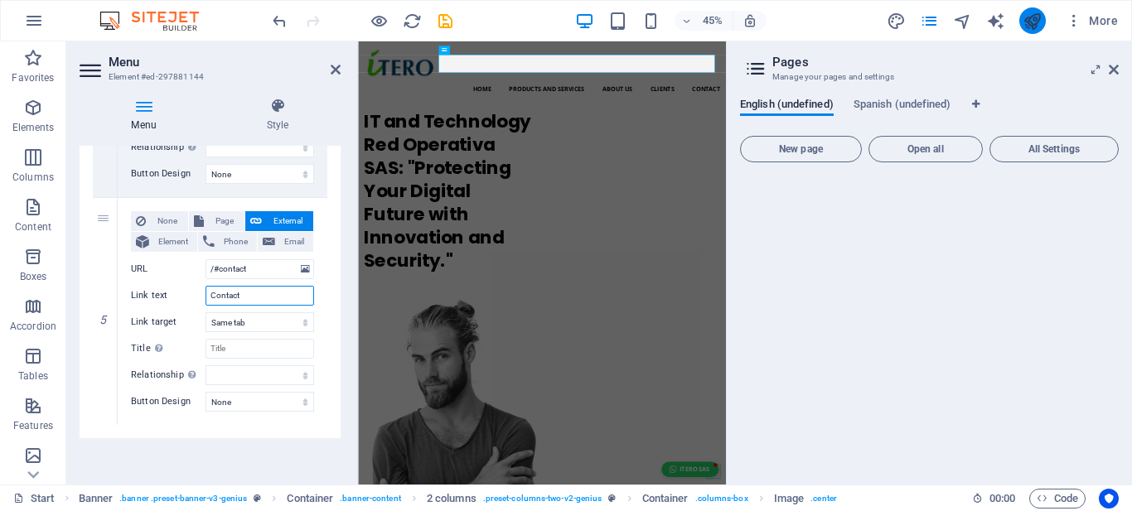
type input "Contact"
click at [1020, 23] on button "publish" at bounding box center [1032, 20] width 27 height 27
click at [1114, 71] on icon at bounding box center [1114, 69] width 10 height 13
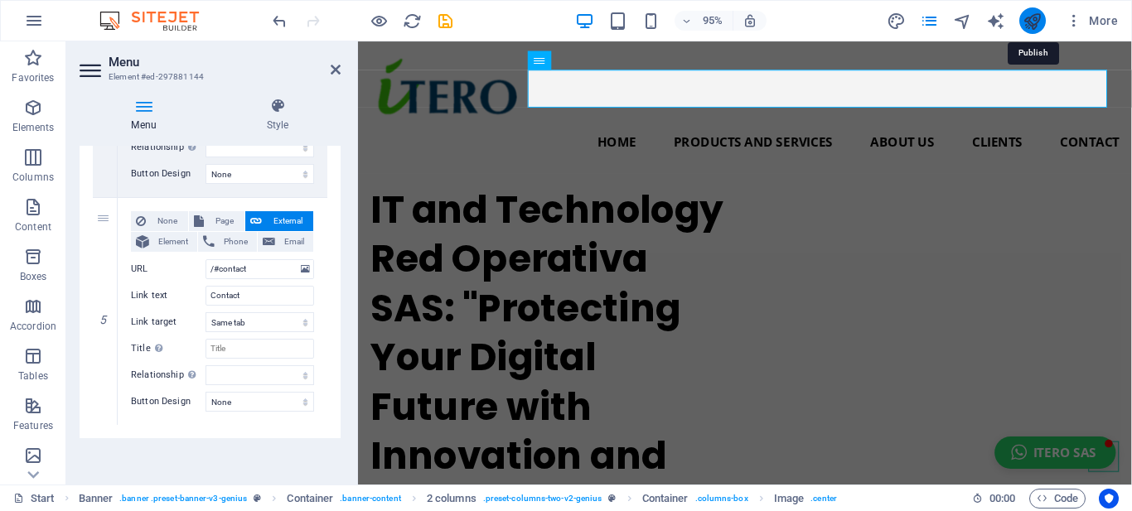
click at [1032, 20] on icon "publish" at bounding box center [1032, 21] width 19 height 19
click at [331, 65] on icon at bounding box center [336, 69] width 10 height 13
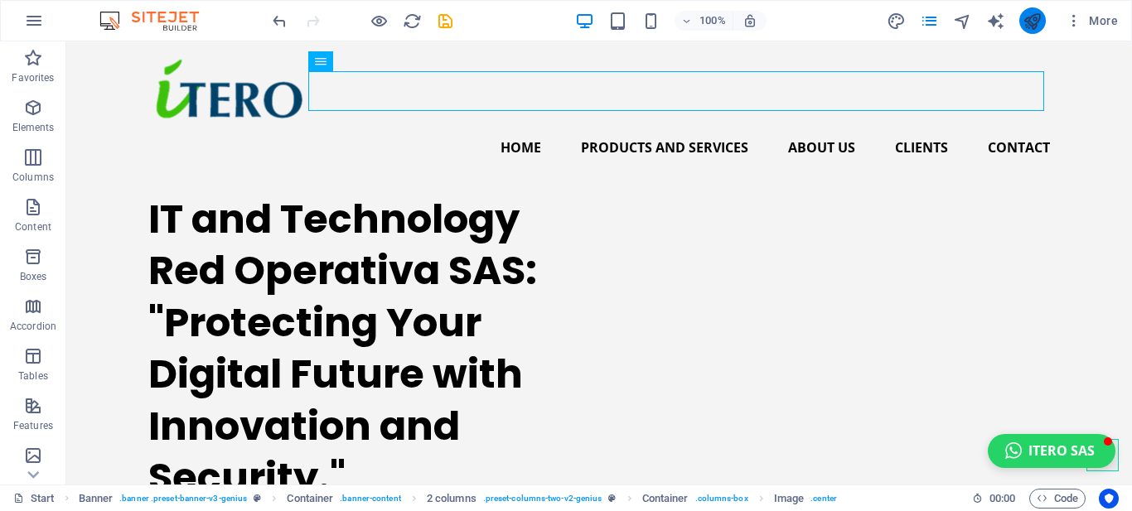
click at [1030, 9] on button "publish" at bounding box center [1032, 20] width 27 height 27
click at [1029, 22] on icon "publish" at bounding box center [1032, 21] width 19 height 19
click at [448, 18] on icon "save" at bounding box center [445, 21] width 19 height 19
click at [1025, 23] on icon "publish" at bounding box center [1032, 21] width 19 height 19
click at [1028, 15] on icon "publish" at bounding box center [1032, 21] width 19 height 19
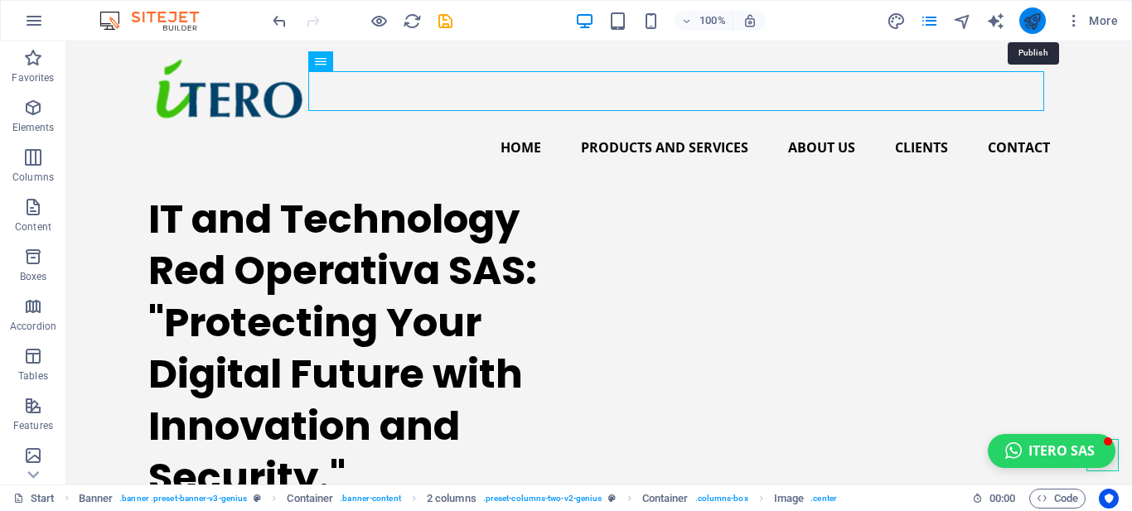
click at [1028, 15] on icon "publish" at bounding box center [1032, 21] width 19 height 19
click at [1032, 19] on icon "publish" at bounding box center [1032, 21] width 19 height 19
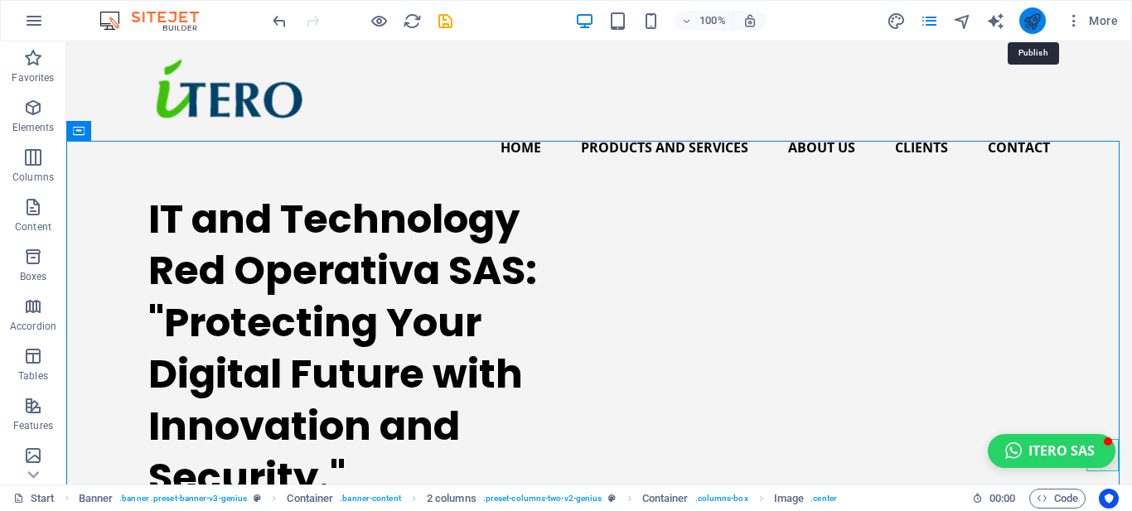
click at [1032, 19] on icon "publish" at bounding box center [1032, 21] width 19 height 19
click at [1035, 21] on icon "publish" at bounding box center [1032, 21] width 19 height 19
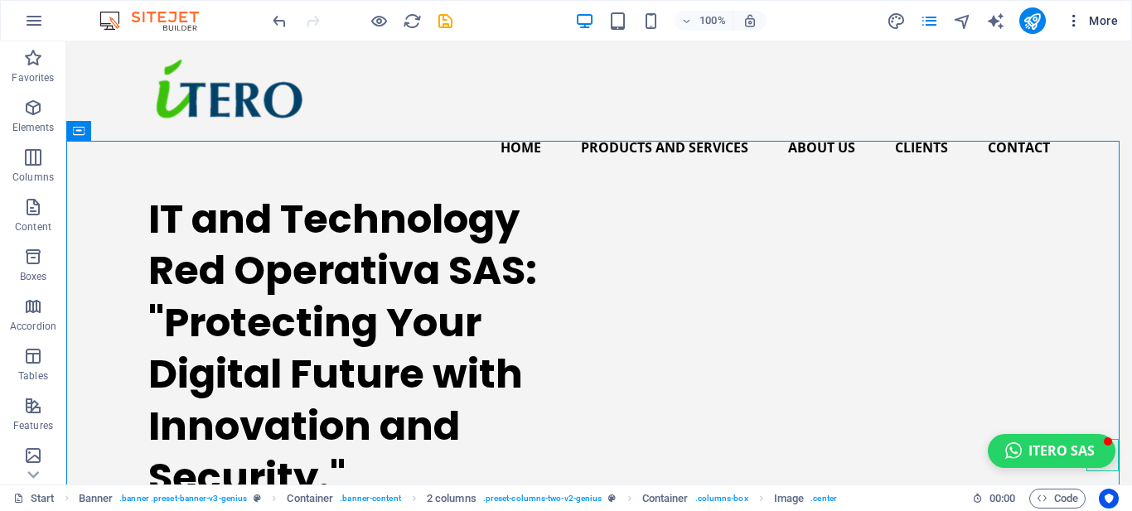
click at [1072, 19] on icon "button" at bounding box center [1074, 20] width 17 height 17
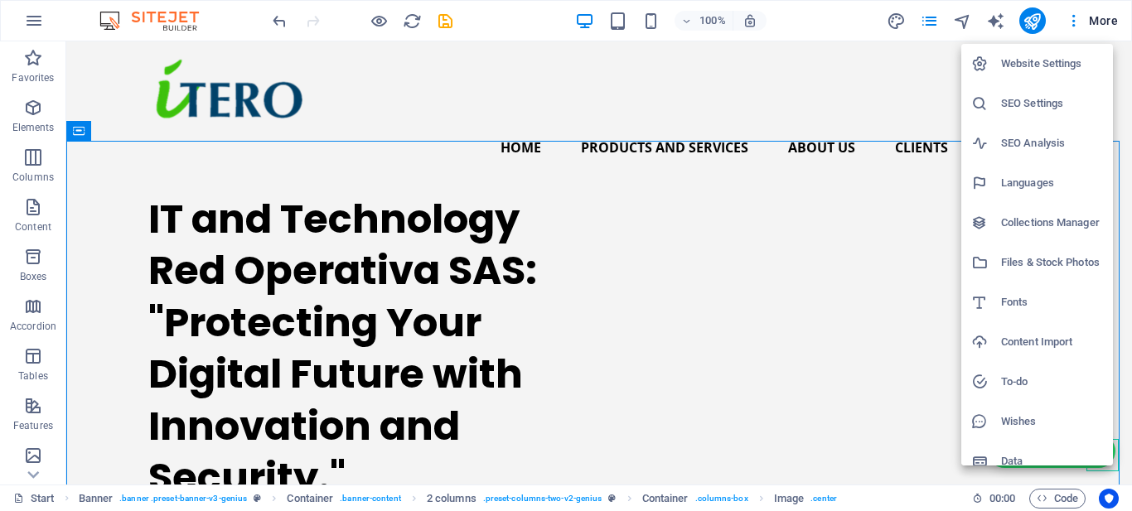
click at [444, 21] on div at bounding box center [566, 255] width 1132 height 511
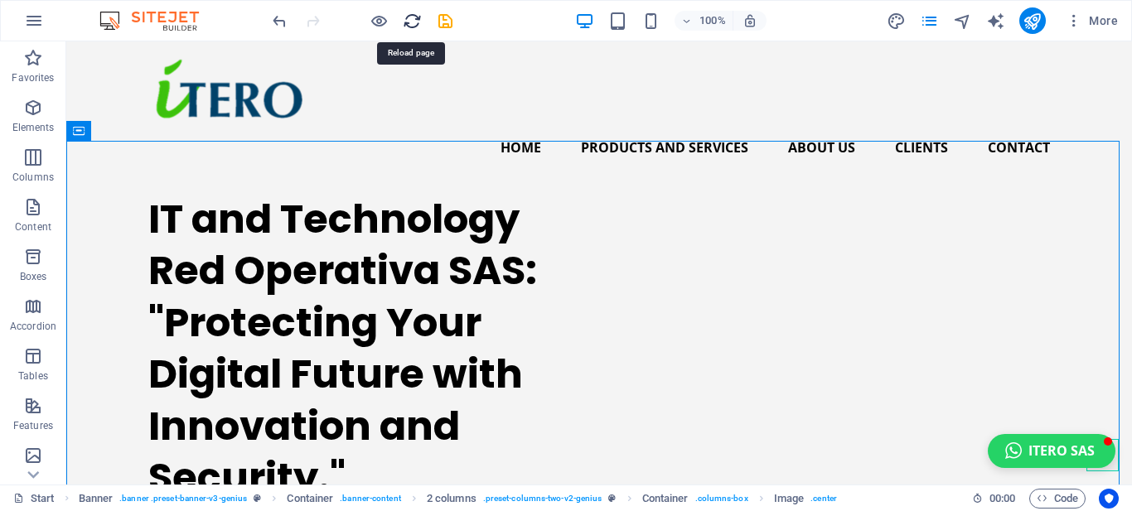
click at [409, 22] on icon "reload" at bounding box center [412, 21] width 19 height 19
click at [1034, 27] on icon "publish" at bounding box center [1032, 21] width 19 height 19
click at [490, 8] on div "100% More" at bounding box center [696, 20] width 855 height 27
